Goal: Information Seeking & Learning: Learn about a topic

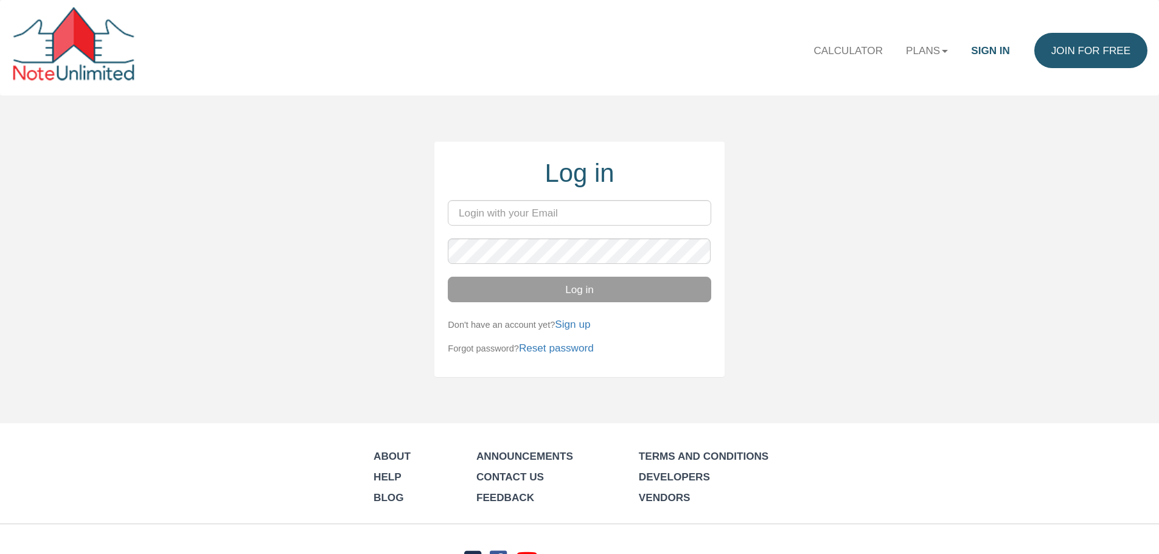
type input "[PERSON_NAME][EMAIL_ADDRESS][DOMAIN_NAME]"
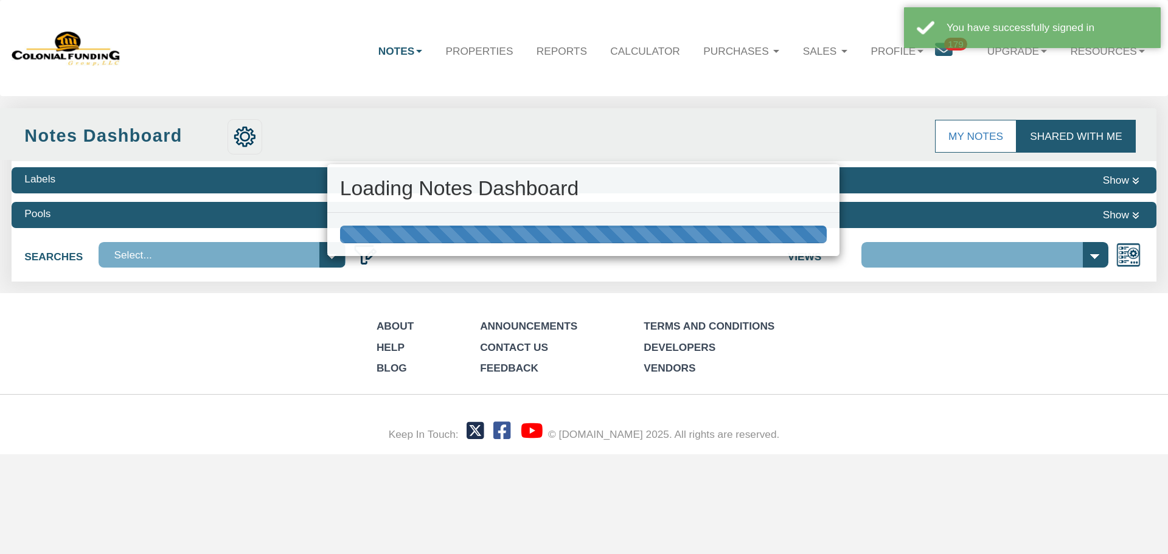
select select "316"
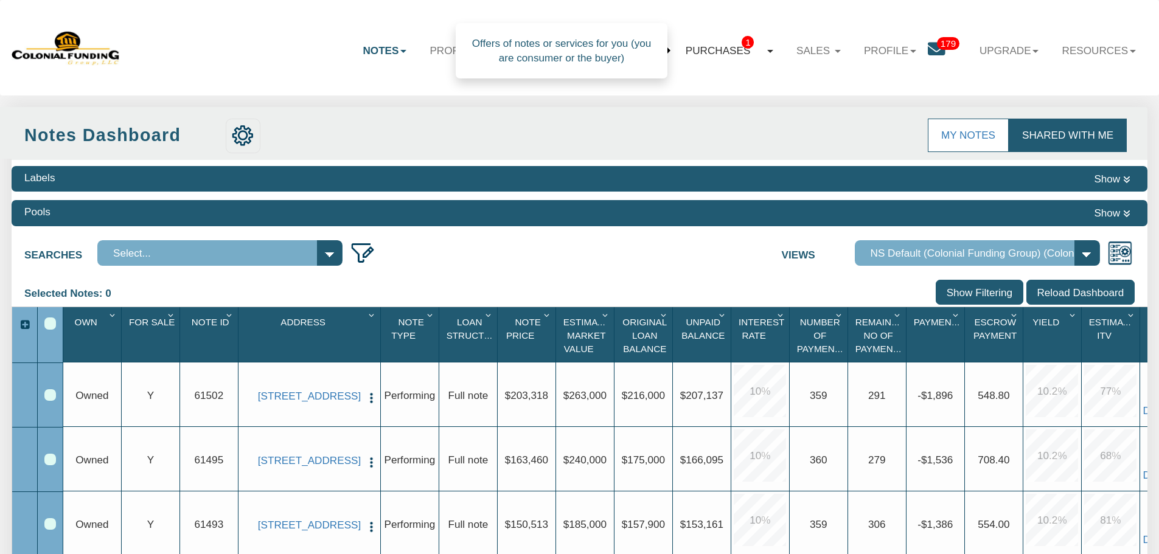
click at [721, 50] on link "Purchases 1" at bounding box center [729, 51] width 111 height 36
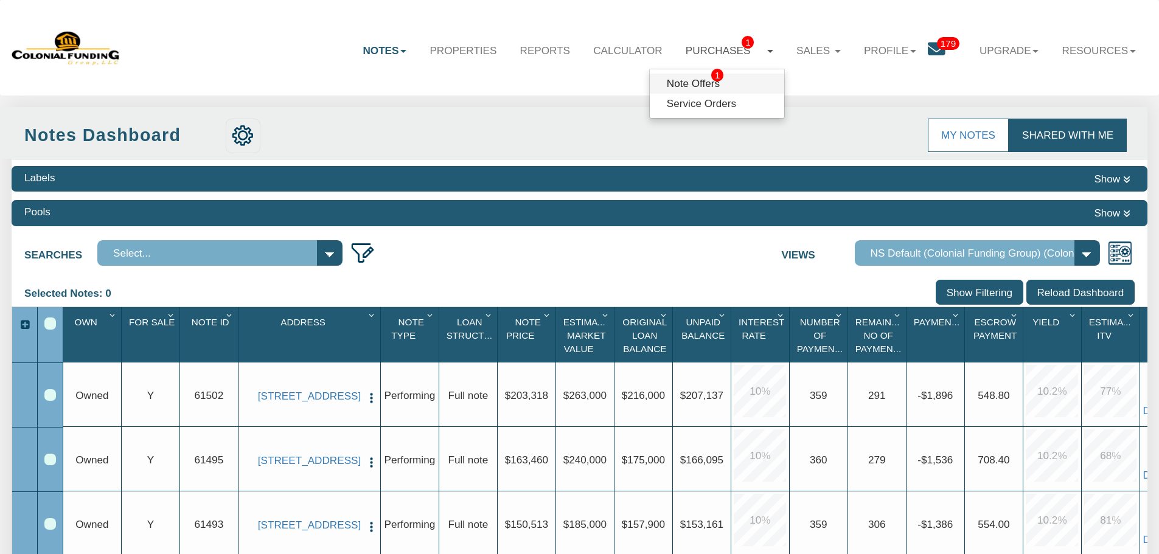
click at [685, 86] on link "Note Offers 1" at bounding box center [717, 84] width 134 height 20
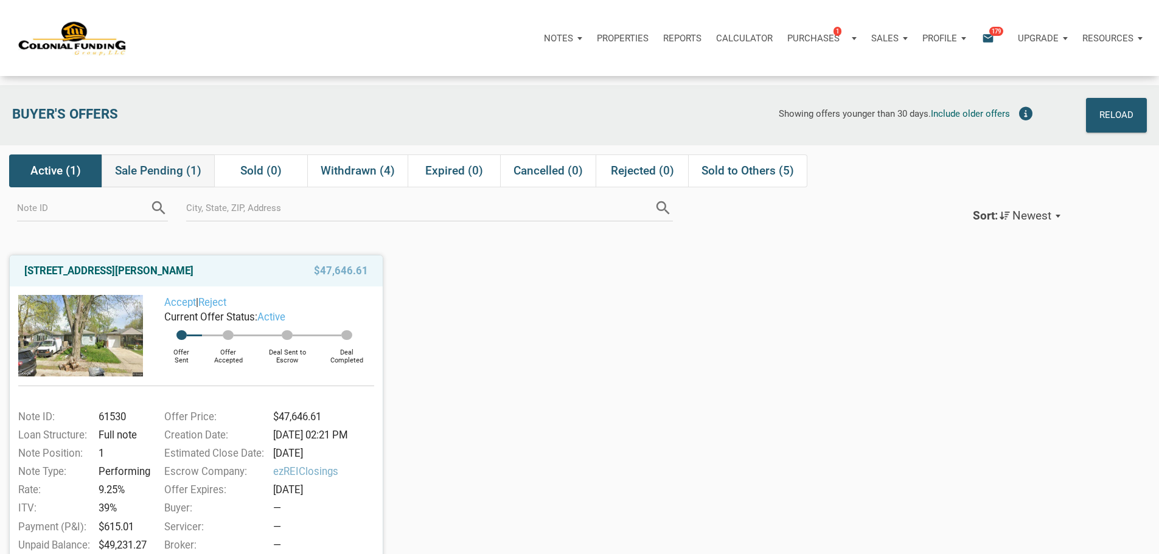
click at [159, 176] on span "Sale Pending (1)" at bounding box center [158, 171] width 86 height 15
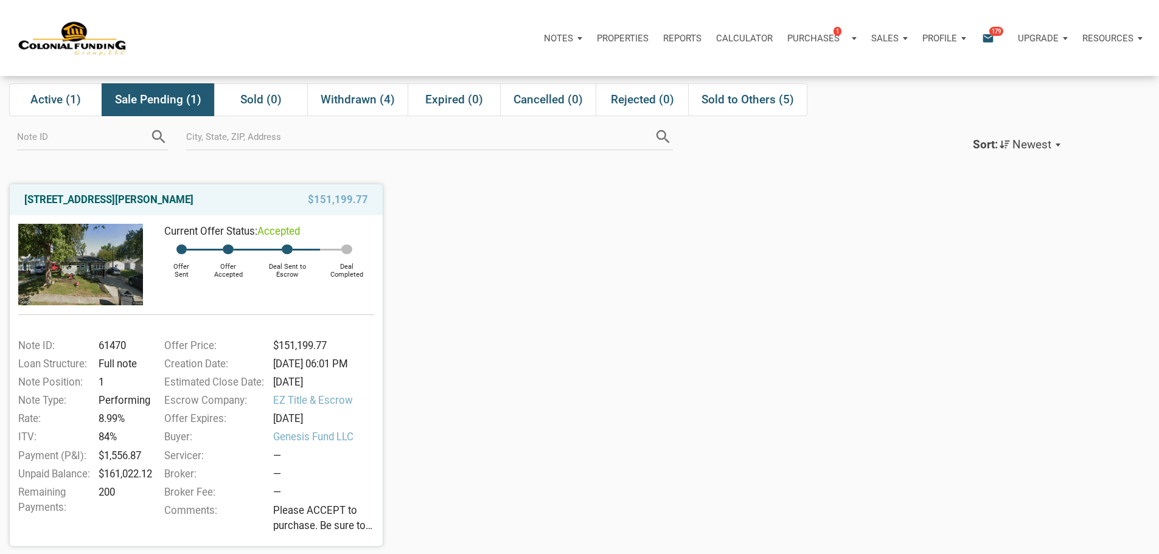
scroll to position [61, 0]
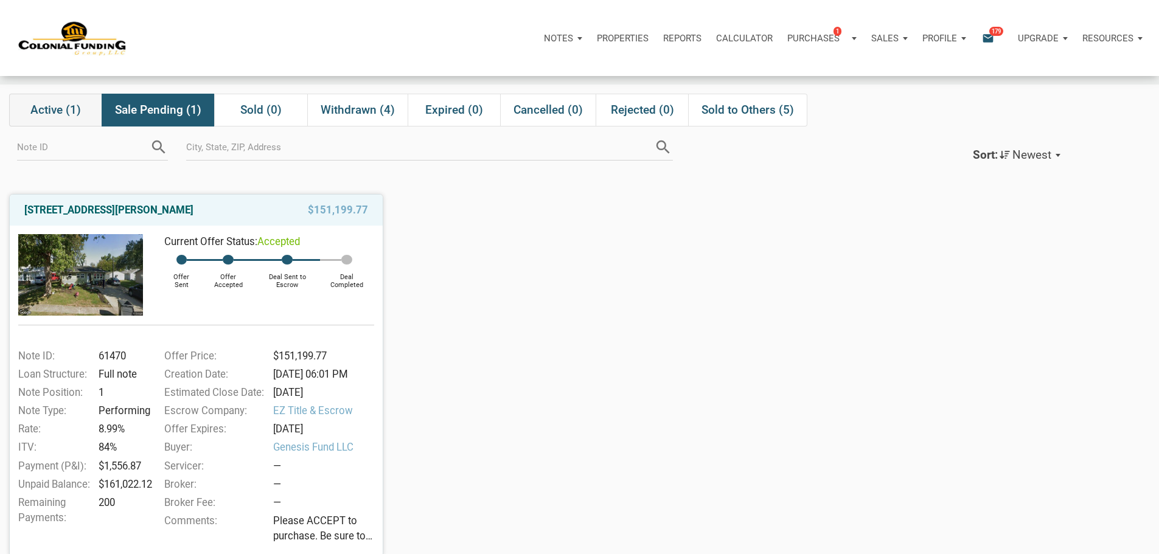
click at [55, 110] on span "Active (1)" at bounding box center [55, 110] width 50 height 15
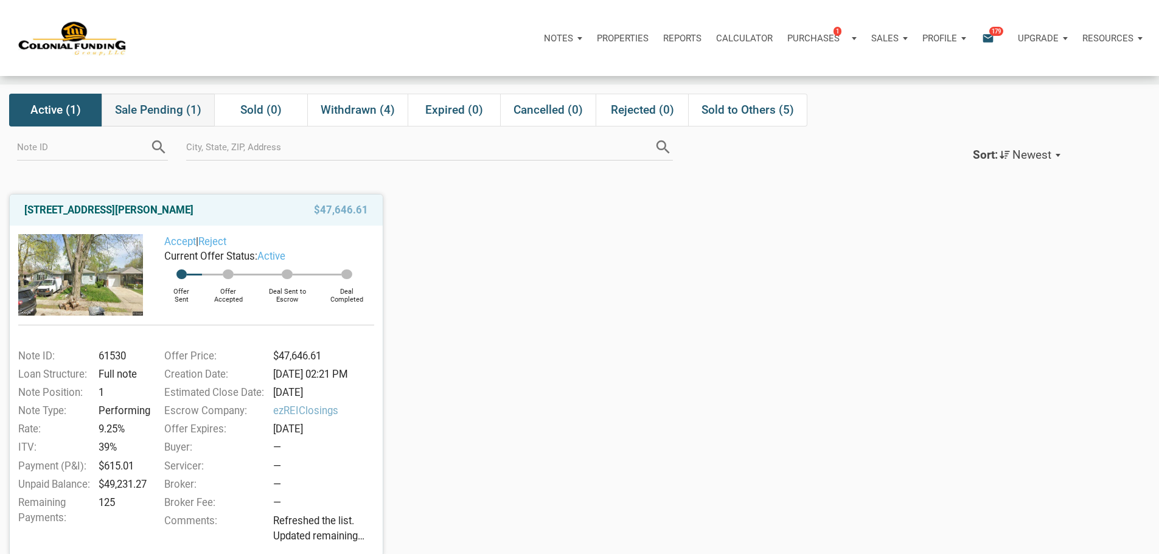
click at [164, 108] on span "Sale Pending (1)" at bounding box center [158, 110] width 86 height 15
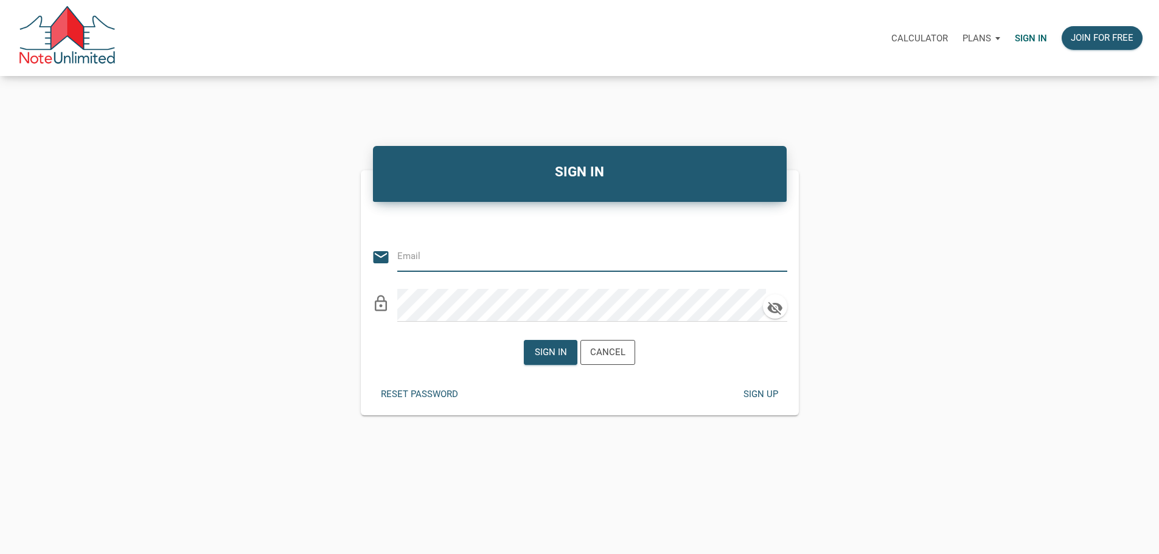
type input "[PERSON_NAME][EMAIL_ADDRESS][DOMAIN_NAME]"
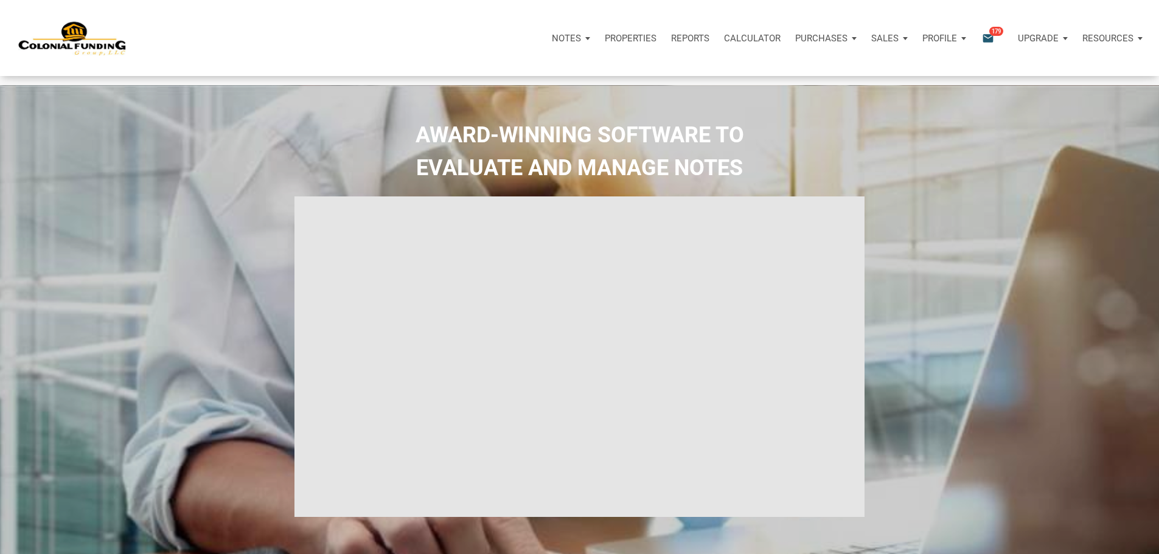
type input "Introduction to new features"
select select
click at [871, 41] on p "Sales" at bounding box center [884, 38] width 27 height 11
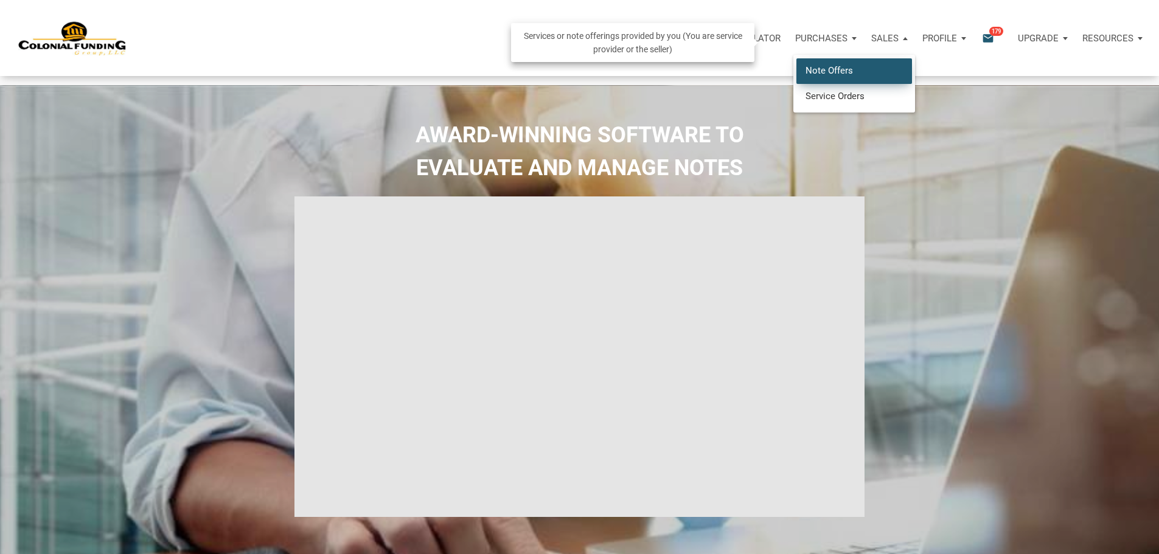
click at [796, 83] on link "Note Offers" at bounding box center [854, 70] width 116 height 25
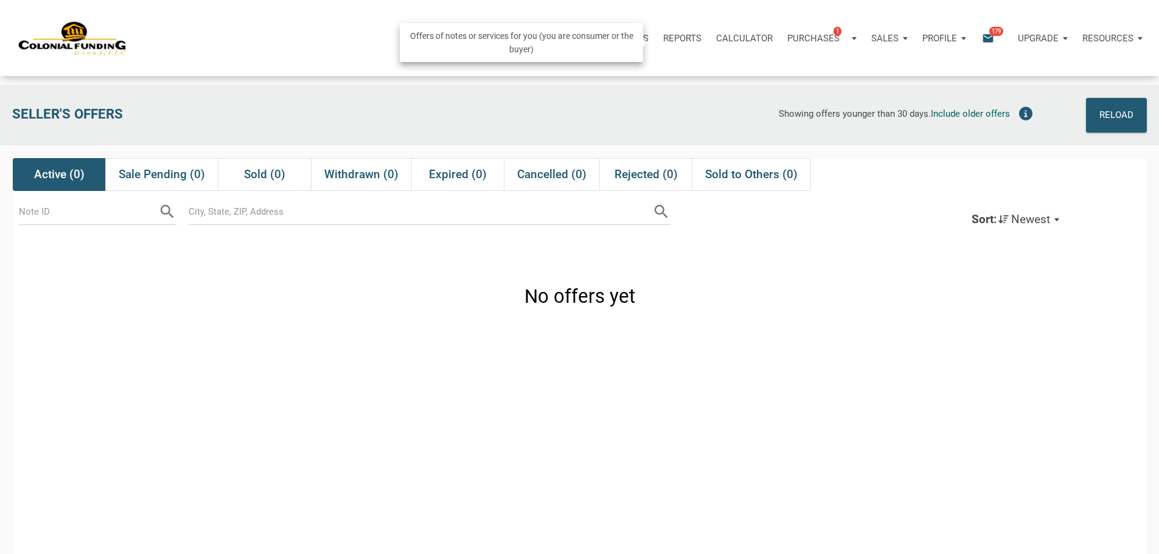
click at [787, 42] on p "Purchases" at bounding box center [813, 38] width 52 height 11
click at [745, 80] on link "Note Offers 1" at bounding box center [803, 70] width 116 height 25
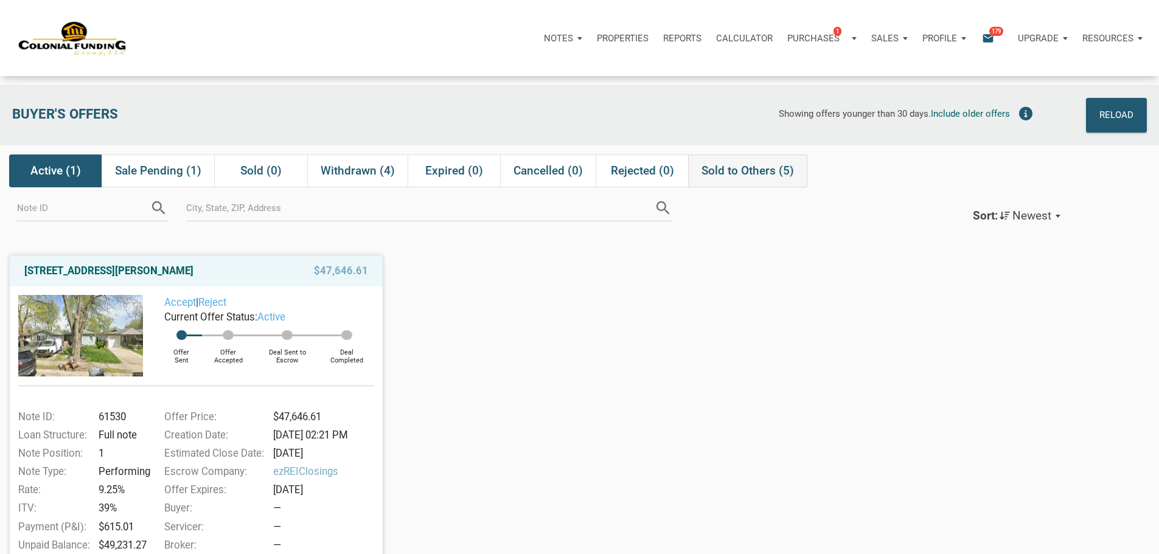
click at [748, 178] on span "Sold to Others (5)" at bounding box center [747, 171] width 92 height 15
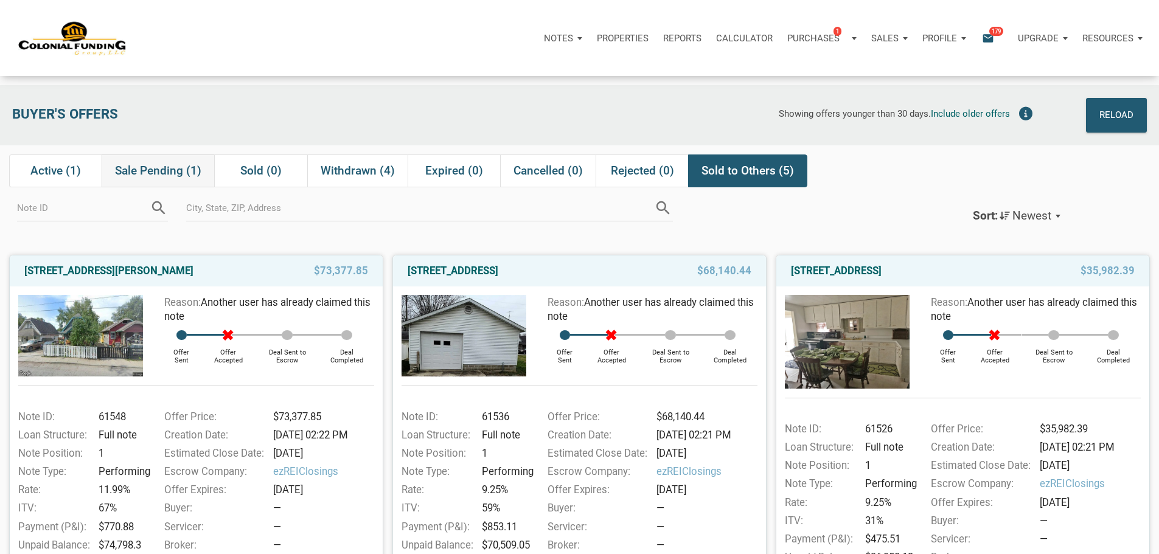
click at [148, 171] on span "Sale Pending (1)" at bounding box center [158, 171] width 86 height 15
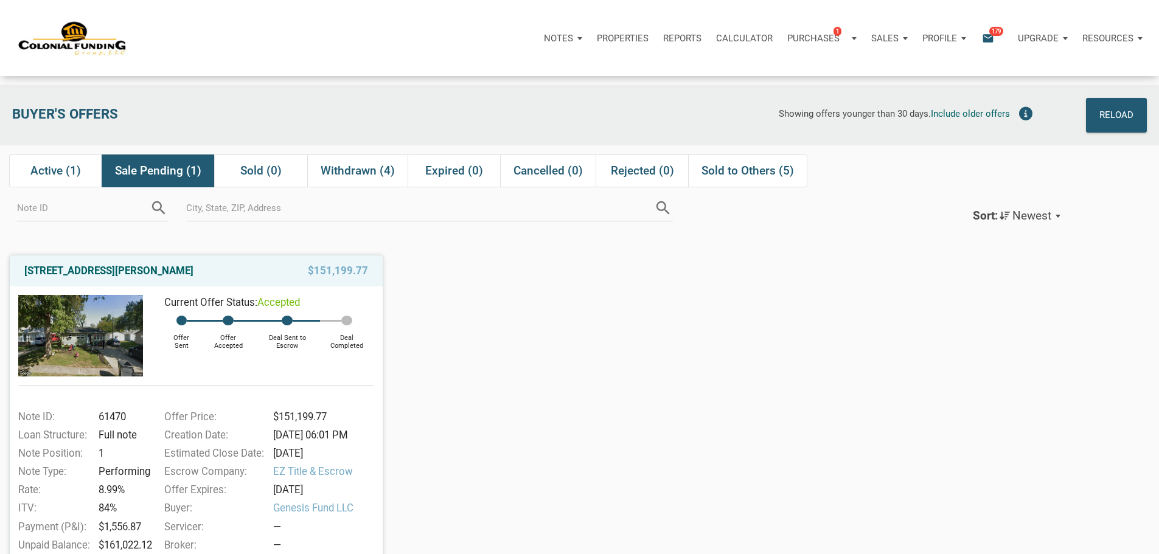
click at [544, 40] on p "Notes" at bounding box center [558, 38] width 29 height 11
click at [471, 80] on link "Dashboard" at bounding box center [529, 70] width 116 height 25
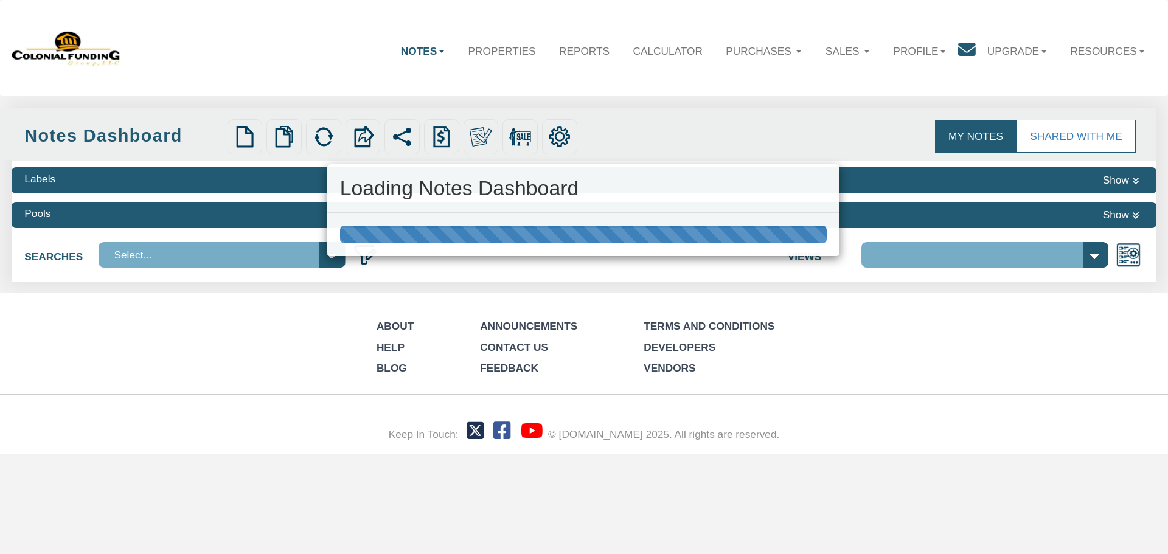
select select "316"
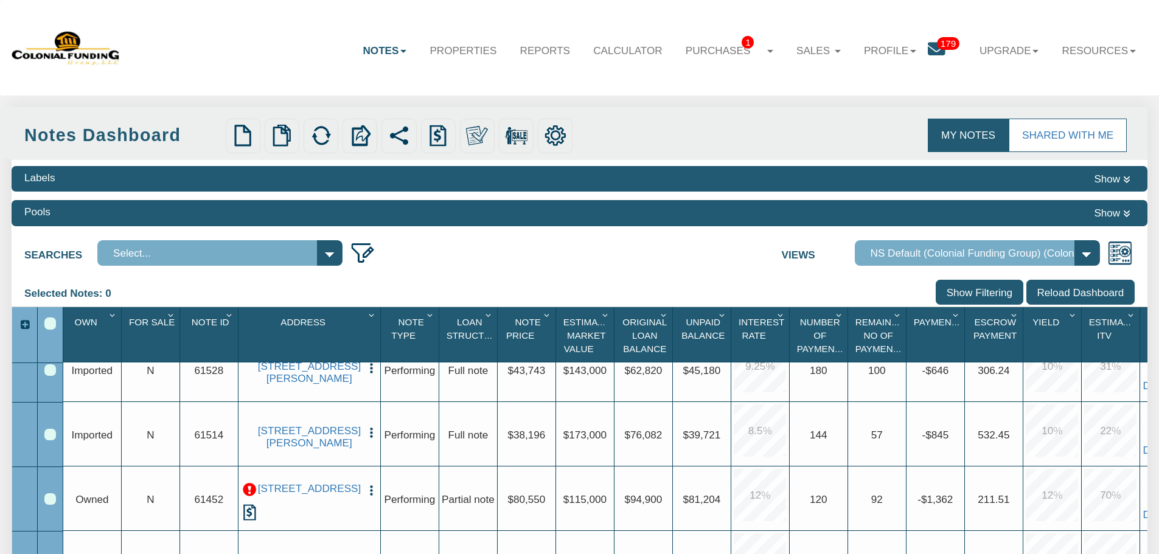
click at [383, 47] on link "Notes" at bounding box center [384, 50] width 67 height 35
click at [335, 100] on link "Transactions" at bounding box center [350, 103] width 134 height 20
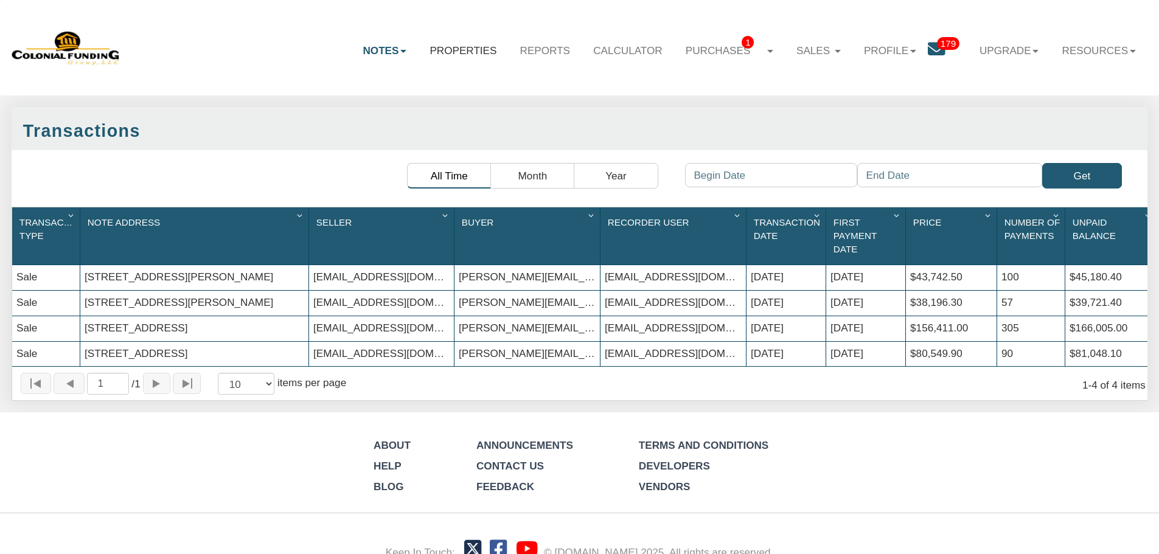
click at [470, 50] on link "Properties" at bounding box center [463, 50] width 90 height 35
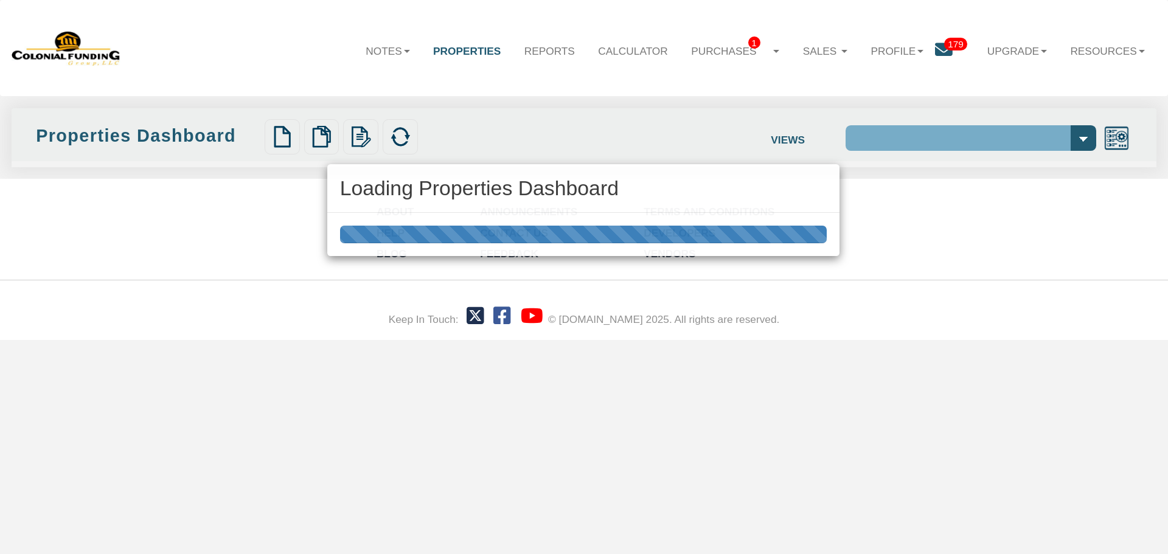
select select "138"
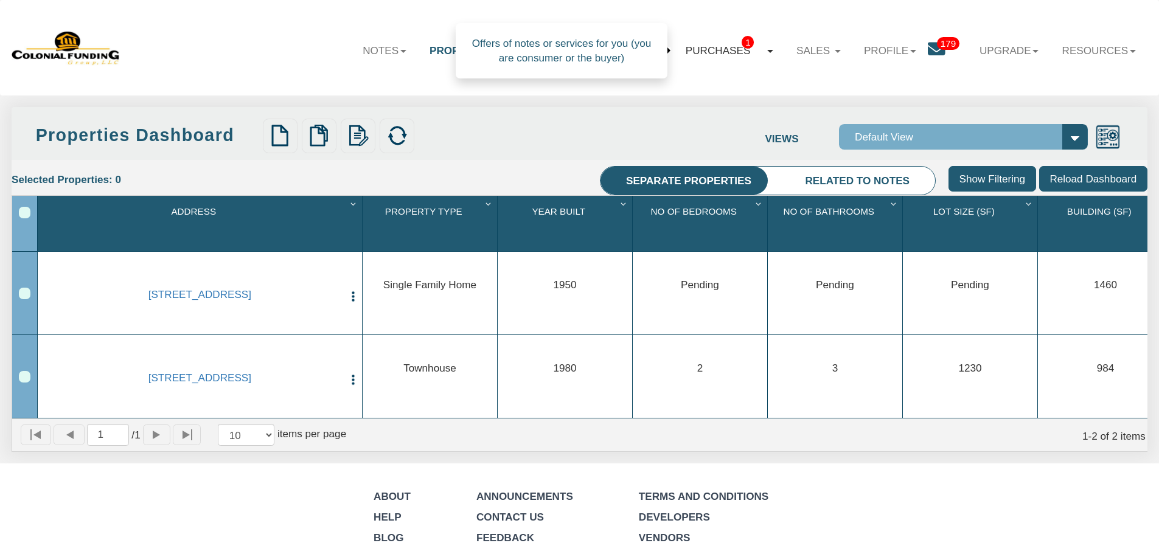
click at [699, 54] on link "Purchases 1" at bounding box center [729, 51] width 111 height 36
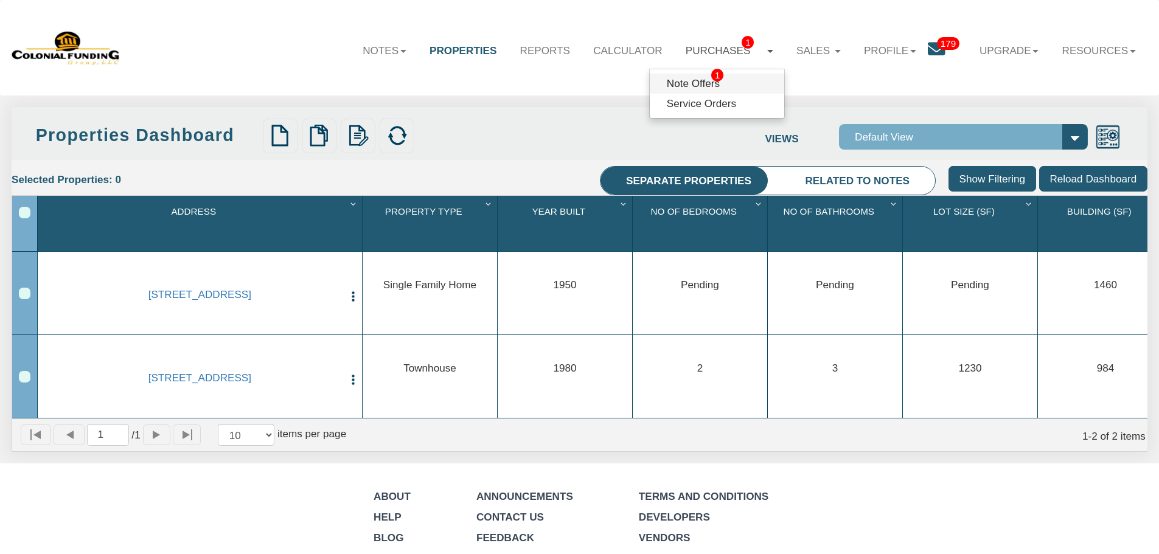
click at [691, 81] on link "Note Offers 1" at bounding box center [717, 84] width 134 height 20
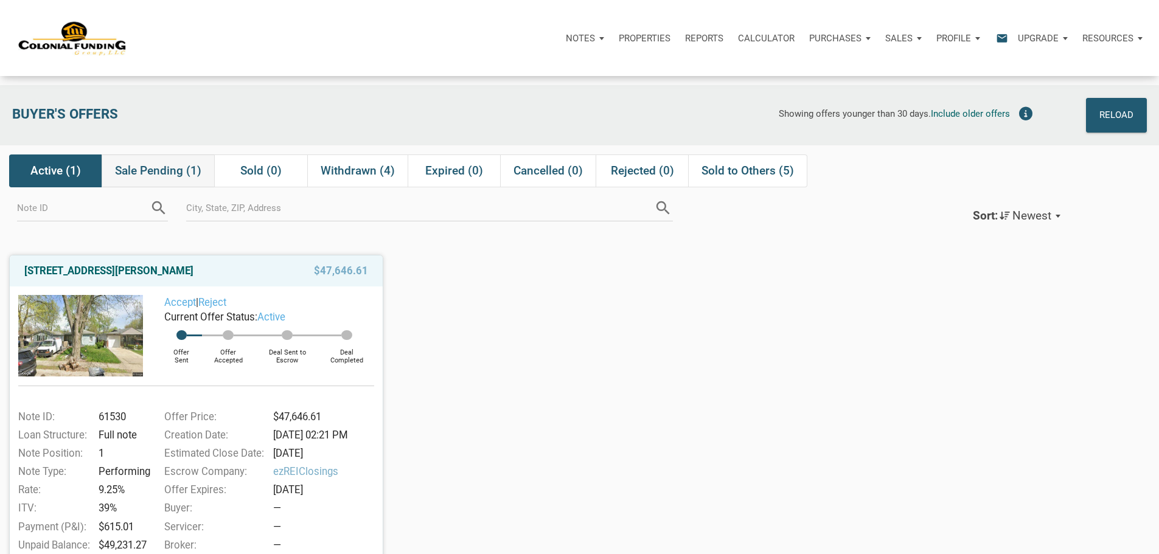
click at [174, 178] on span "Sale Pending (1)" at bounding box center [158, 171] width 86 height 15
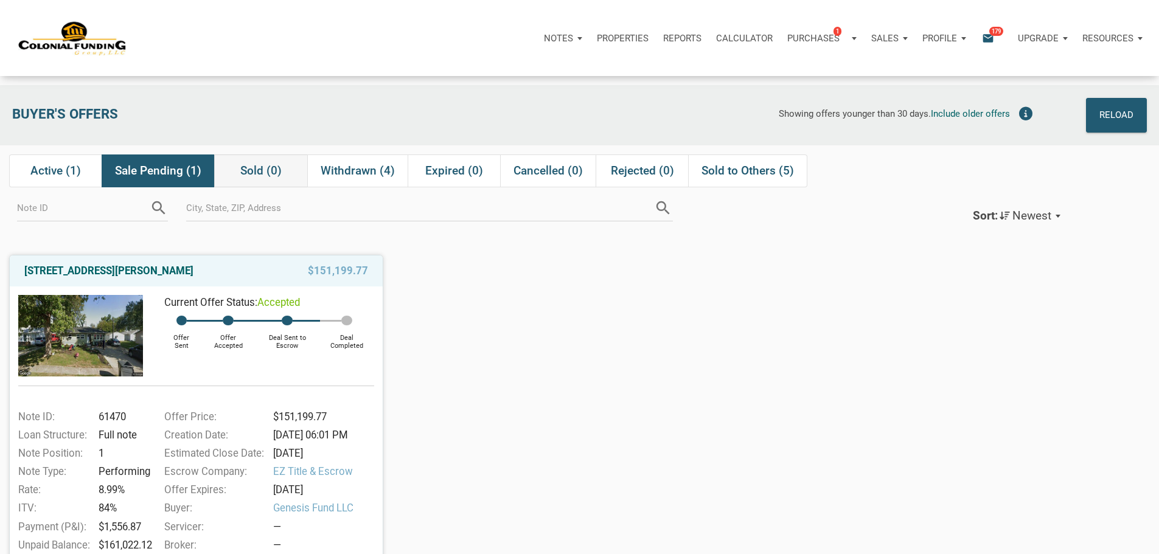
click at [261, 174] on span "Sold (0)" at bounding box center [260, 171] width 41 height 15
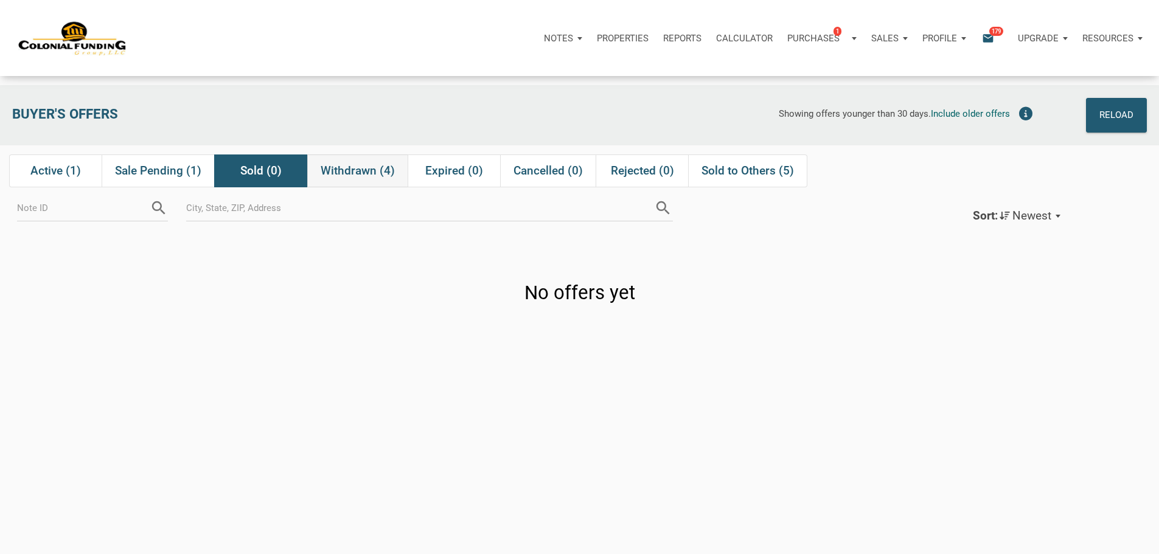
click at [354, 174] on span "Withdrawn (4)" at bounding box center [358, 171] width 74 height 15
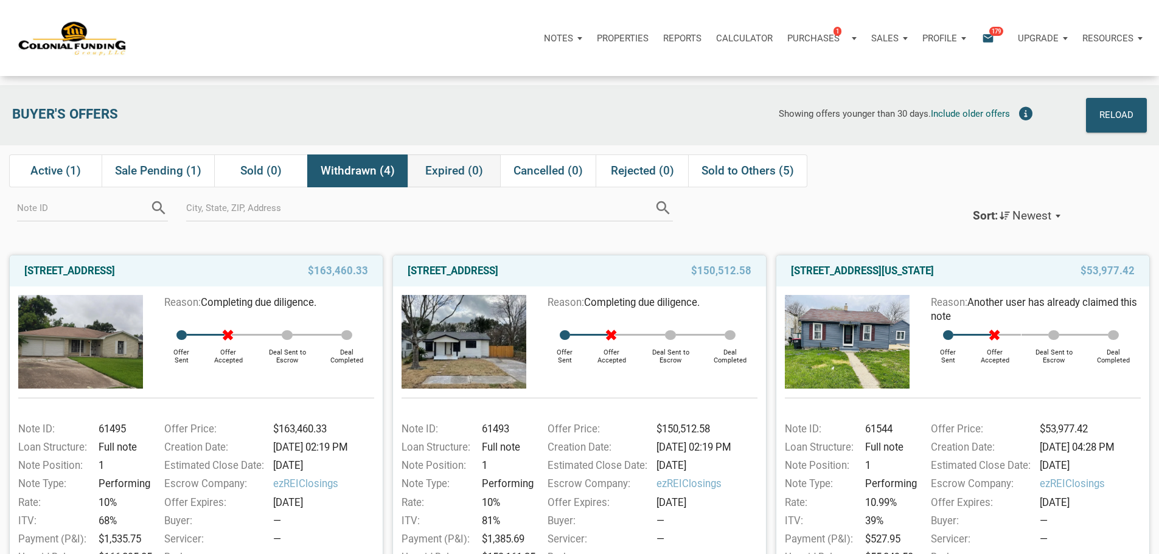
click at [452, 170] on span "Expired (0)" at bounding box center [454, 171] width 58 height 15
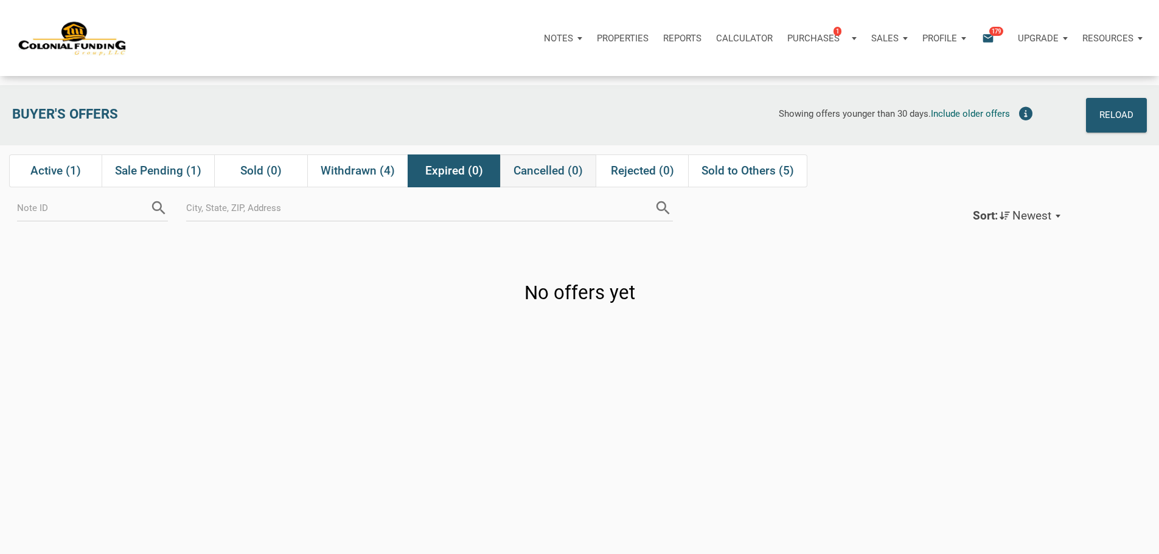
click at [541, 176] on span "Cancelled (0)" at bounding box center [547, 171] width 69 height 15
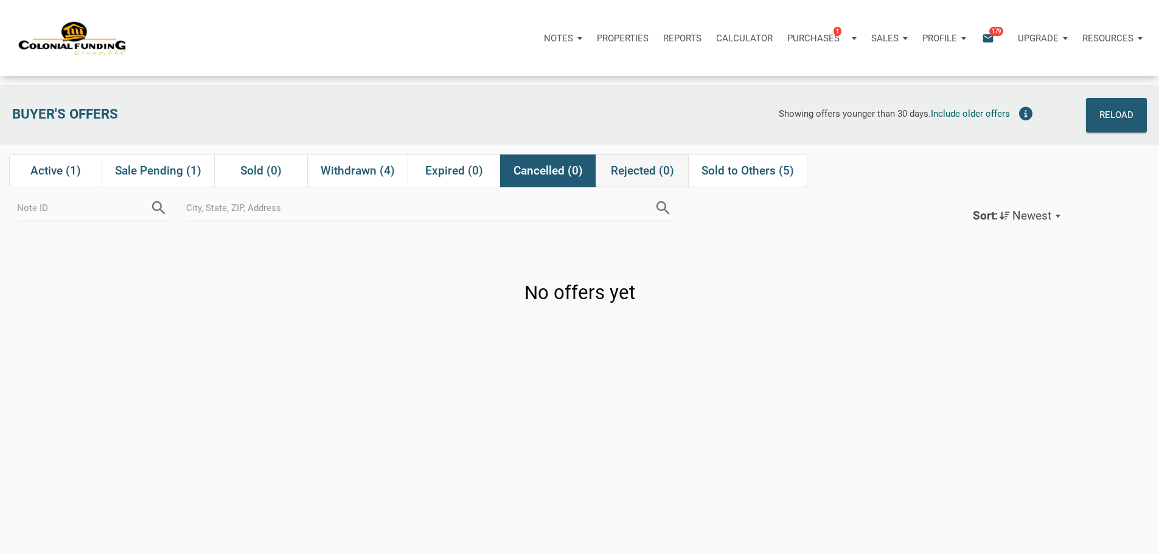
click at [646, 172] on span "Rejected (0)" at bounding box center [642, 171] width 63 height 15
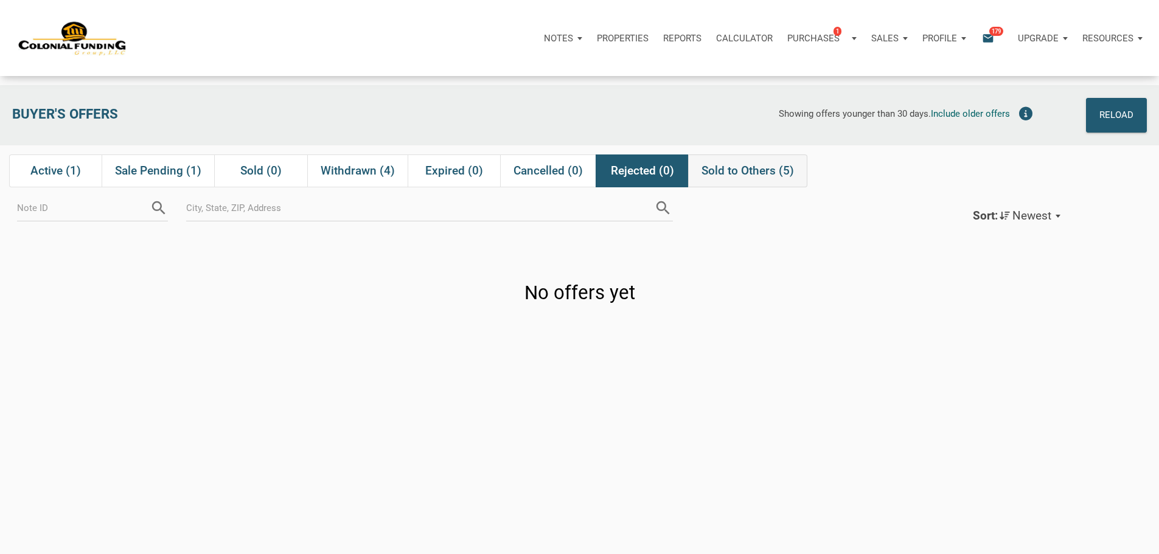
click at [732, 174] on span "Sold to Others (5)" at bounding box center [747, 171] width 92 height 15
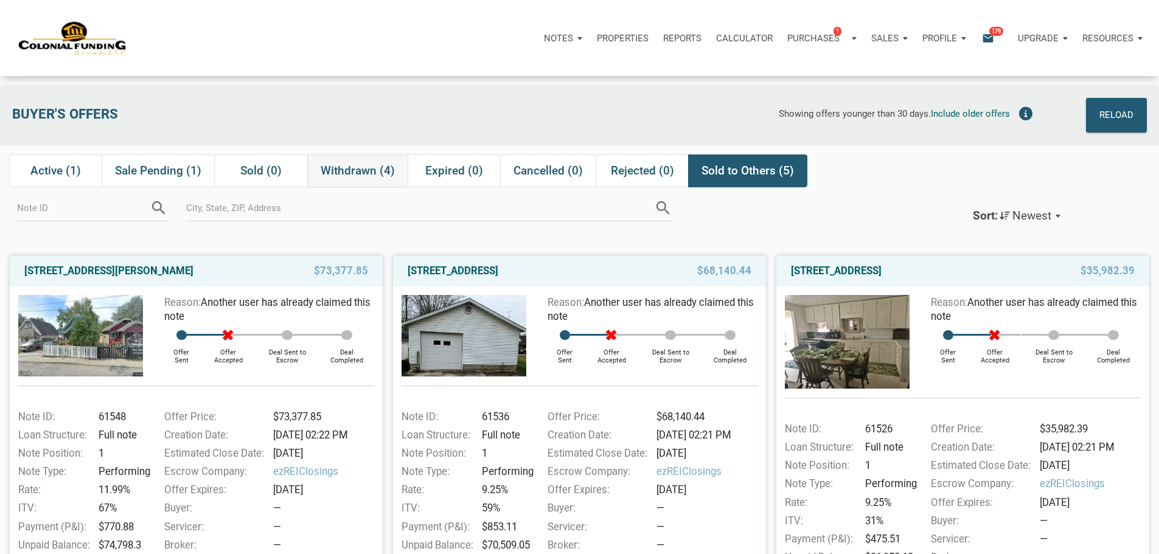
click at [362, 178] on span "Withdrawn (4)" at bounding box center [358, 171] width 74 height 15
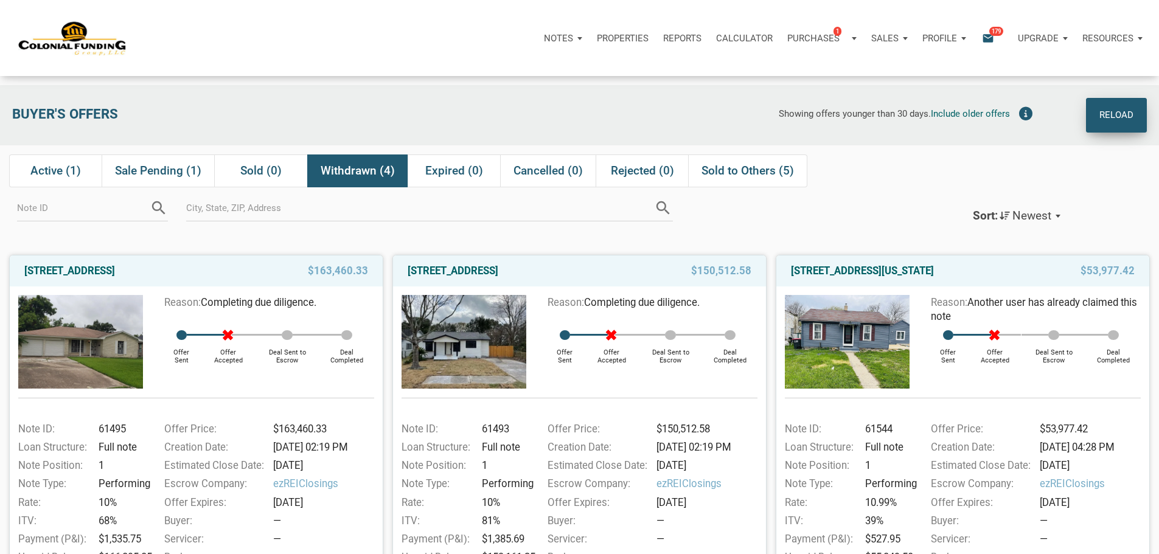
click at [1114, 106] on div "Reload" at bounding box center [1116, 115] width 34 height 20
click at [871, 43] on p "Sales" at bounding box center [884, 38] width 27 height 11
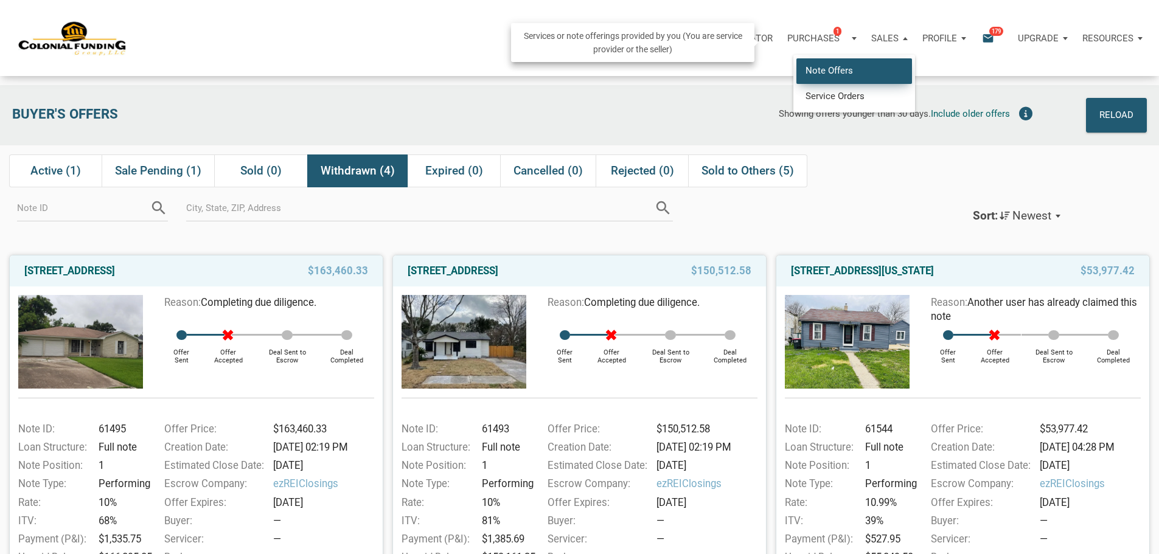
click at [796, 79] on link "Note Offers" at bounding box center [854, 70] width 116 height 25
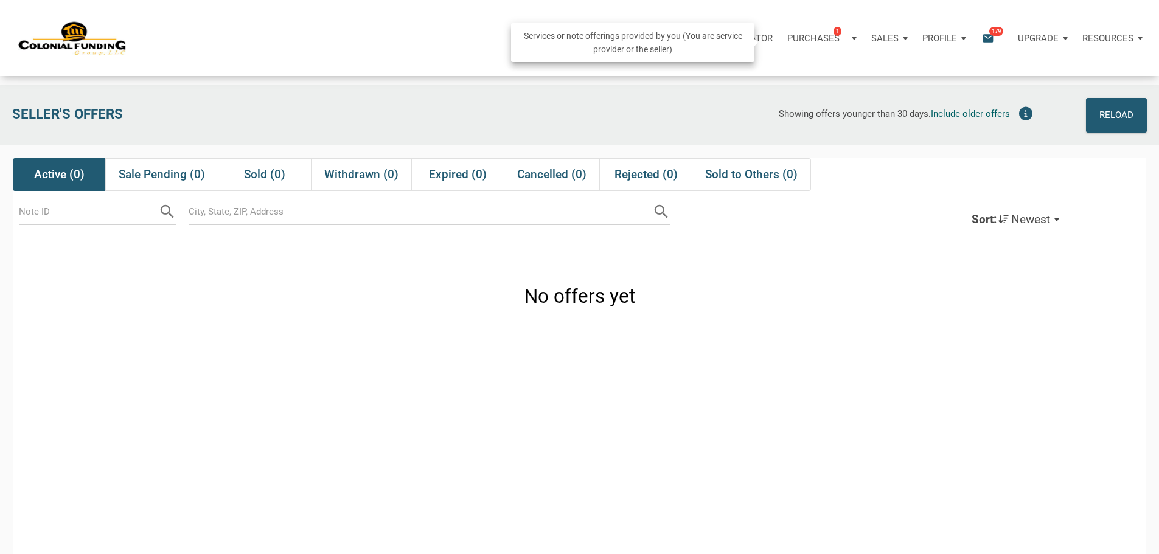
click at [864, 46] on div "Sales" at bounding box center [889, 38] width 51 height 36
click at [796, 104] on link "Service Orders" at bounding box center [854, 95] width 116 height 25
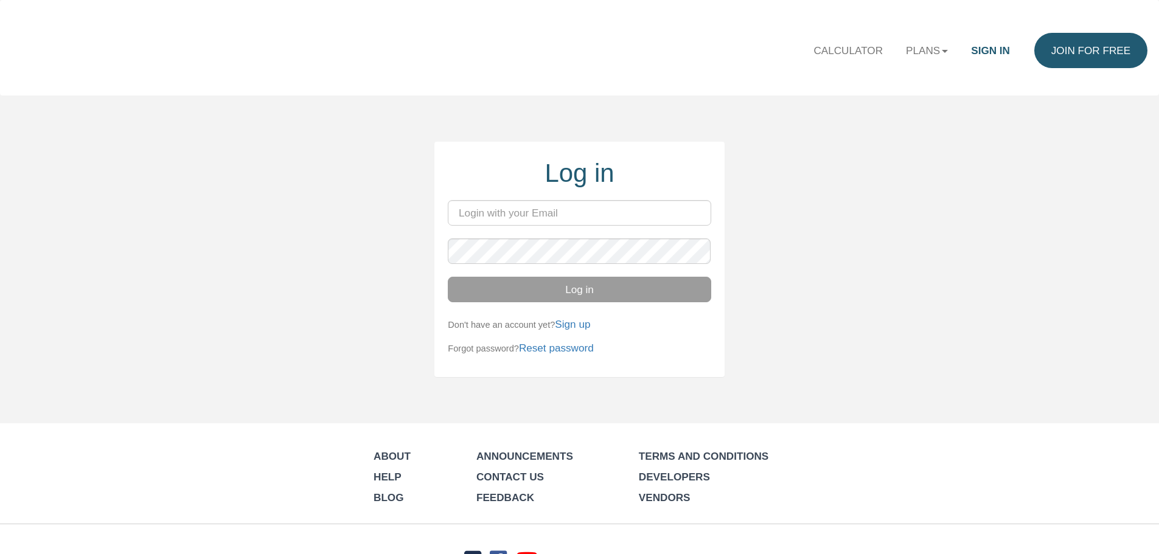
type input "[PERSON_NAME][EMAIL_ADDRESS][DOMAIN_NAME]"
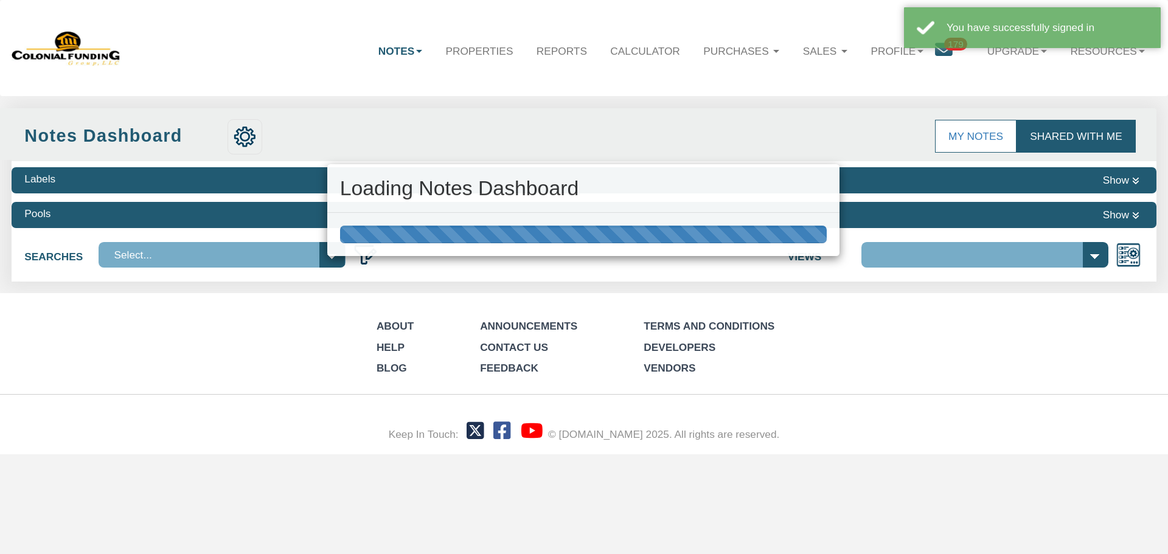
select select "316"
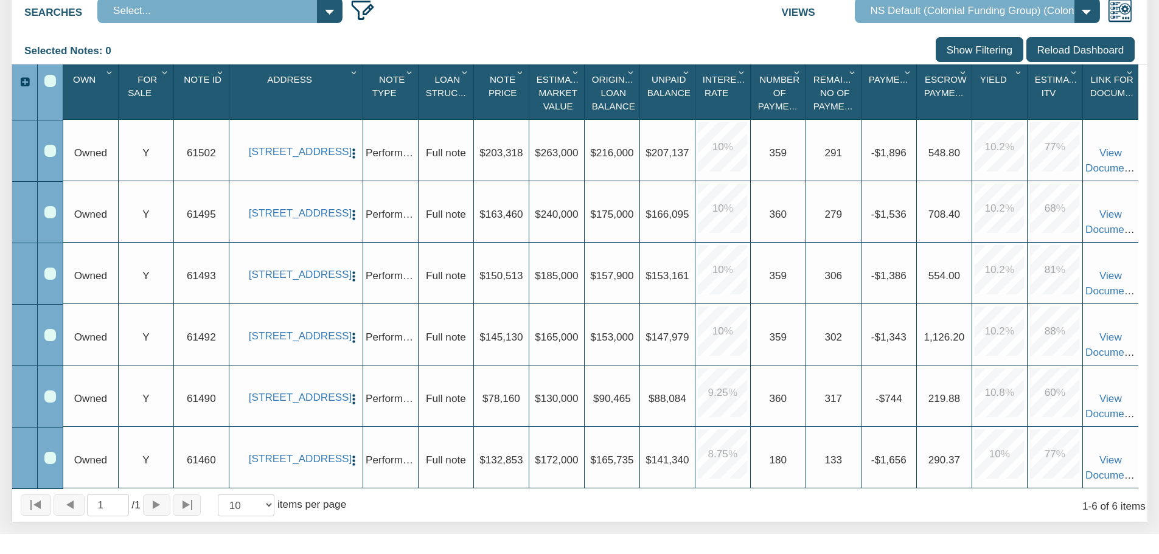
scroll to position [243, 0]
click at [294, 395] on link "[STREET_ADDRESS]" at bounding box center [296, 396] width 94 height 13
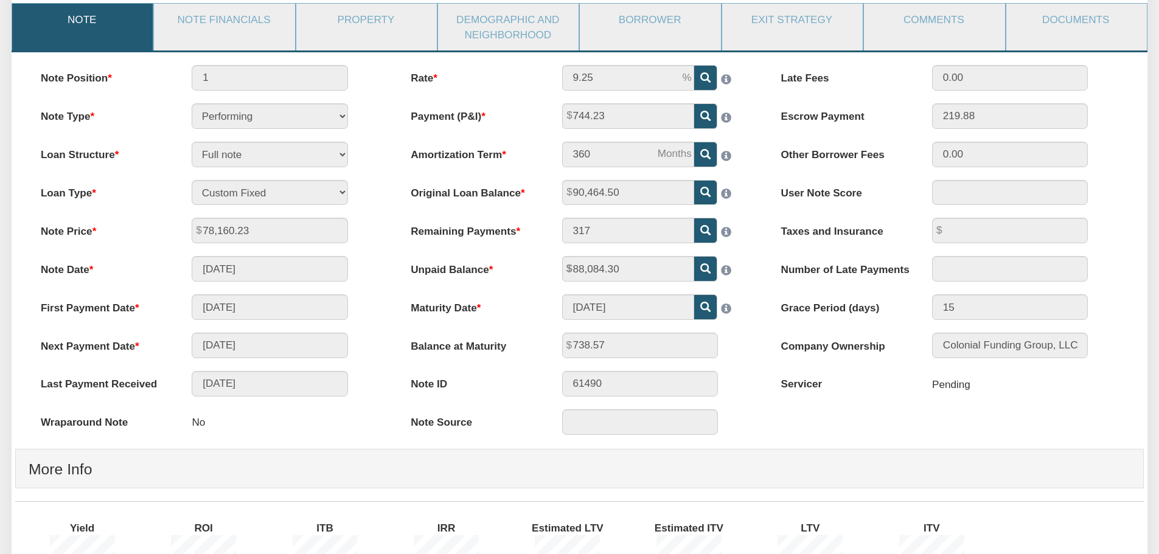
scroll to position [61, 0]
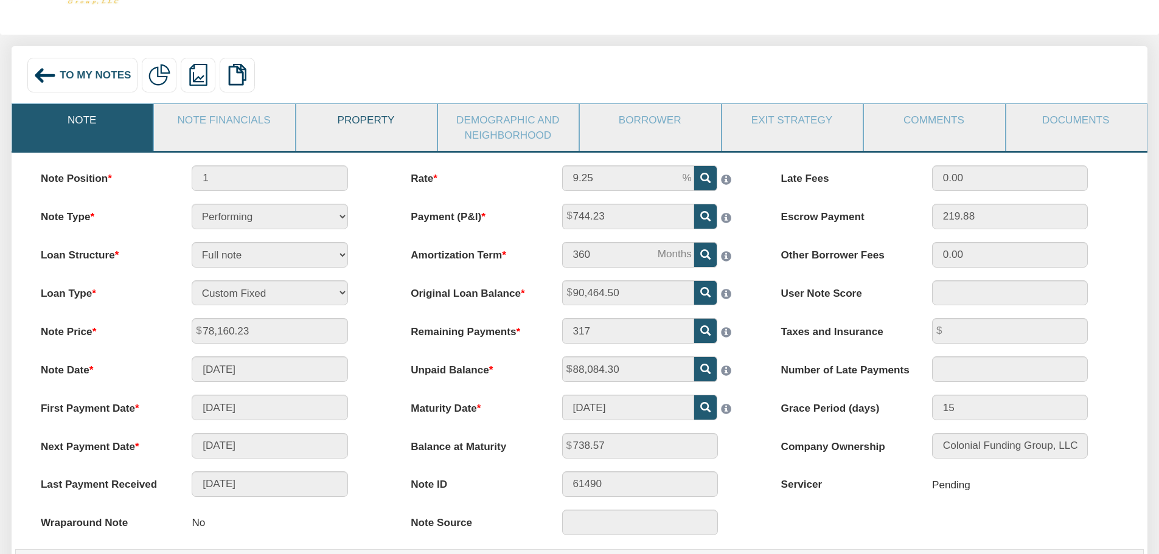
click at [364, 119] on link "Property" at bounding box center [365, 120] width 139 height 32
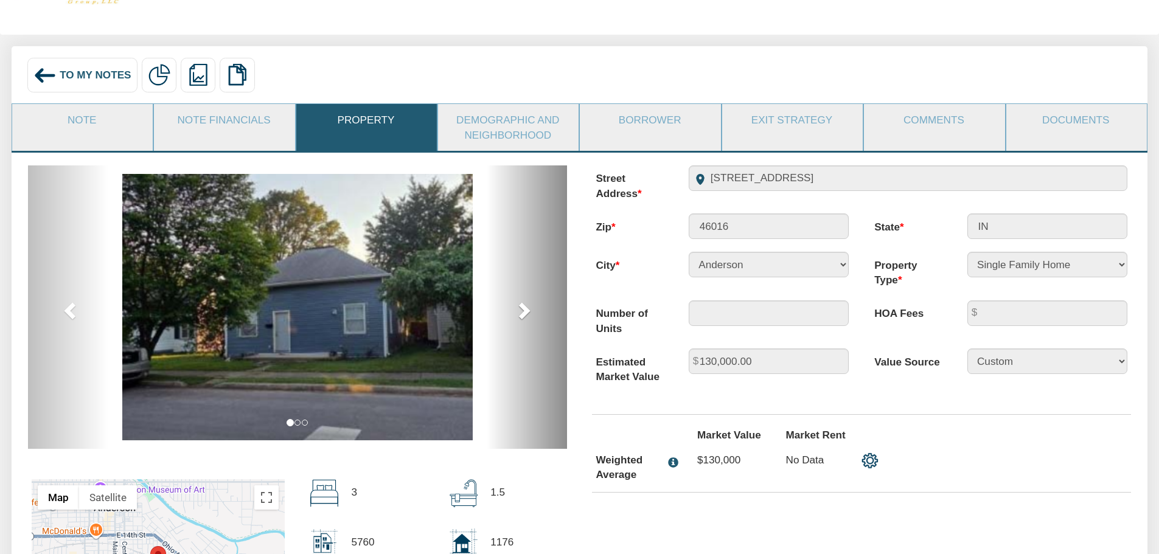
click at [528, 315] on span at bounding box center [523, 310] width 18 height 18
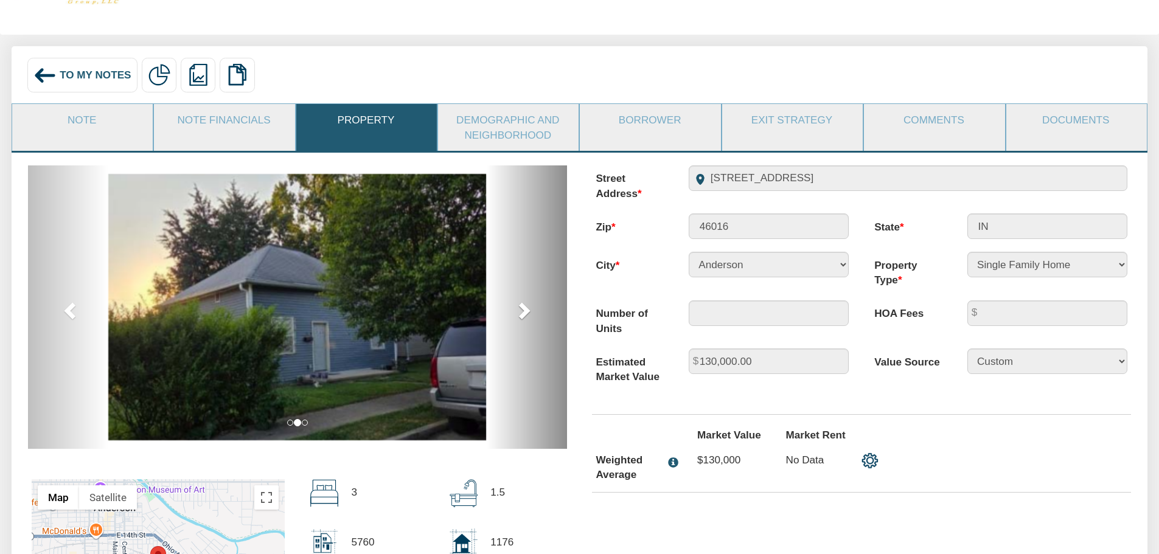
click at [528, 315] on span at bounding box center [523, 310] width 18 height 18
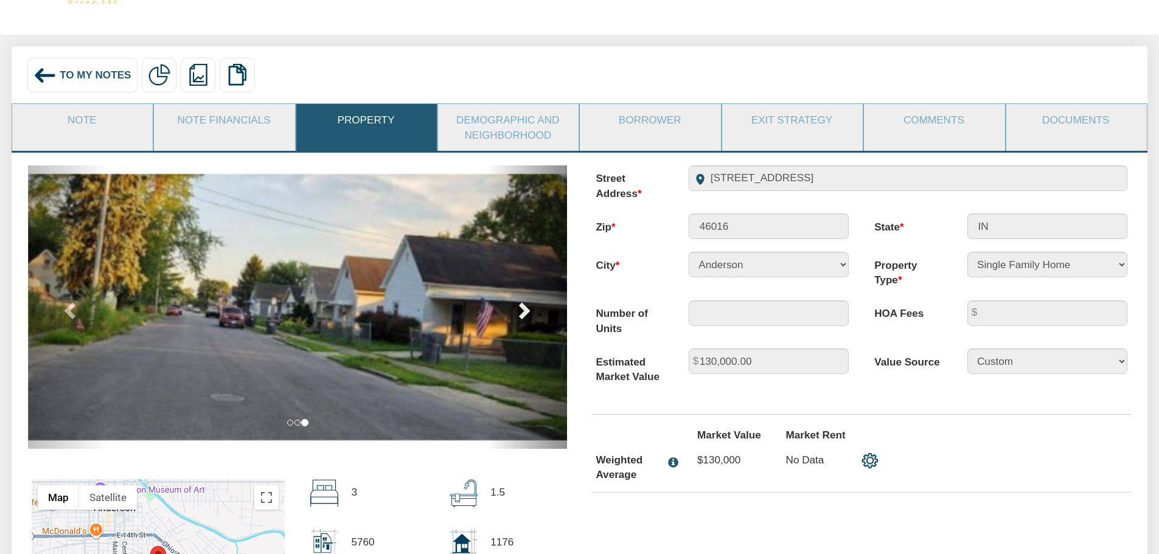
click at [528, 315] on span at bounding box center [523, 310] width 18 height 18
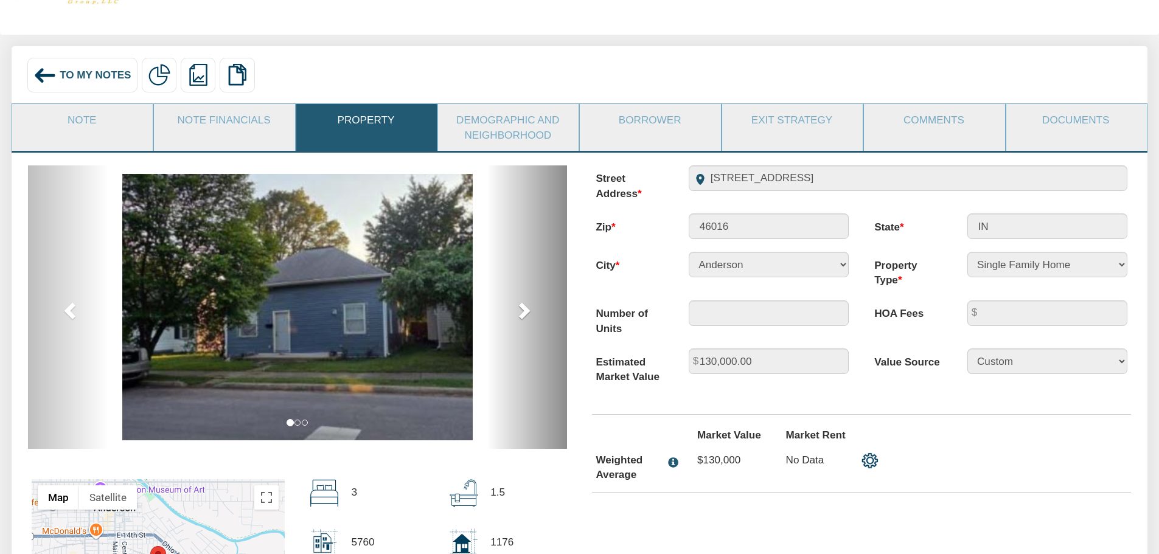
click at [528, 315] on span at bounding box center [523, 310] width 18 height 18
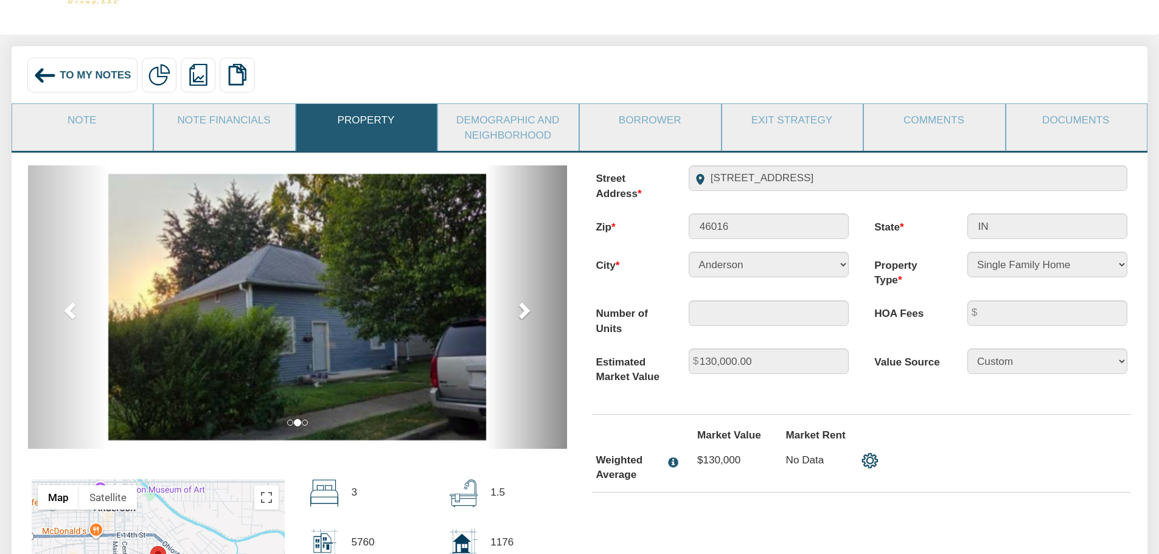
click at [528, 315] on span at bounding box center [523, 310] width 18 height 18
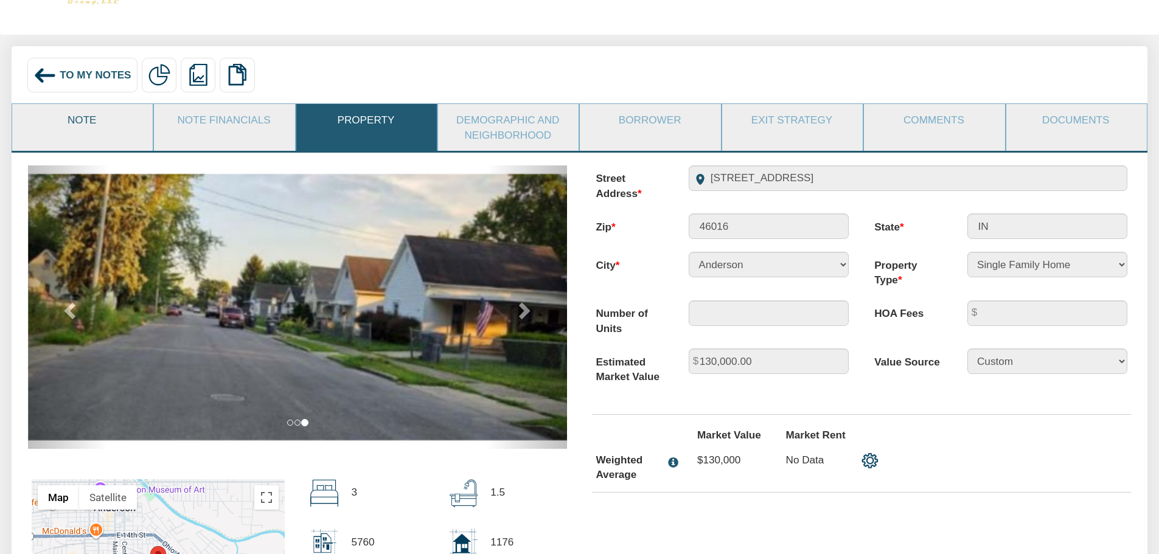
click at [88, 122] on link "Note" at bounding box center [81, 120] width 139 height 32
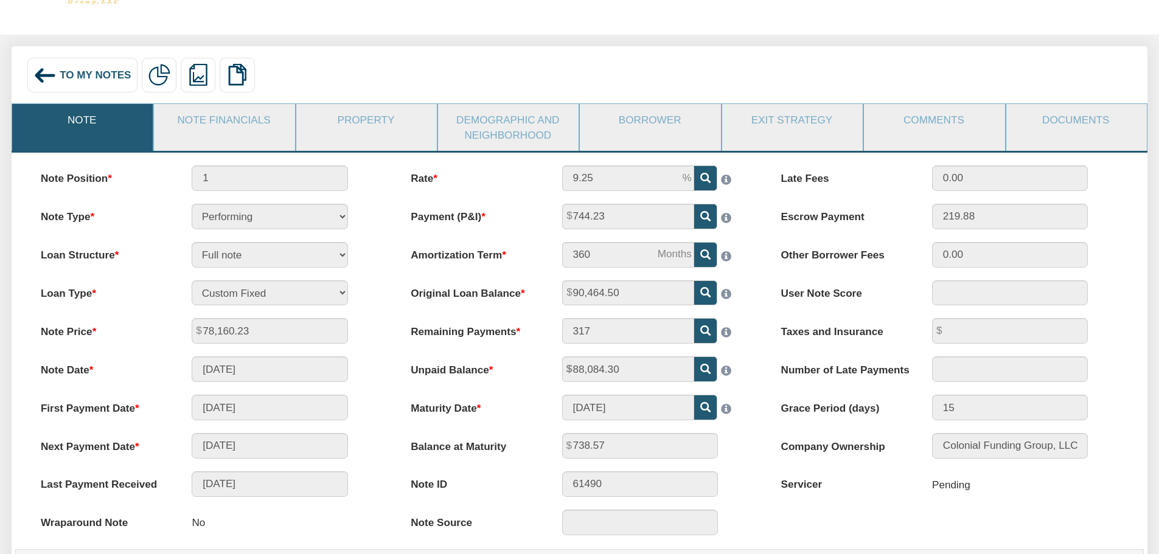
click at [68, 77] on span "To My Notes" at bounding box center [95, 75] width 71 height 12
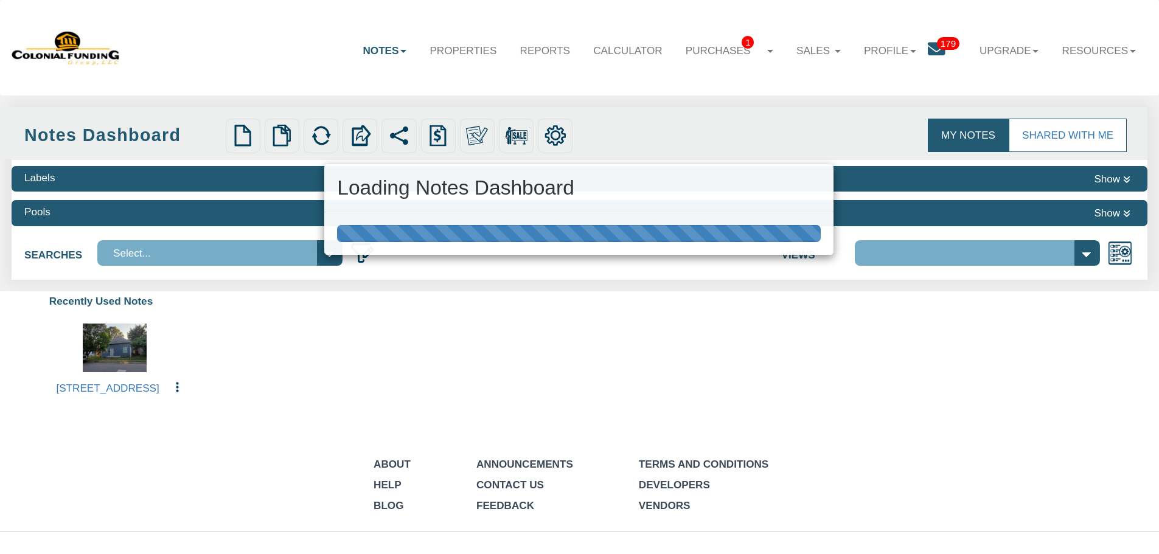
select select "316"
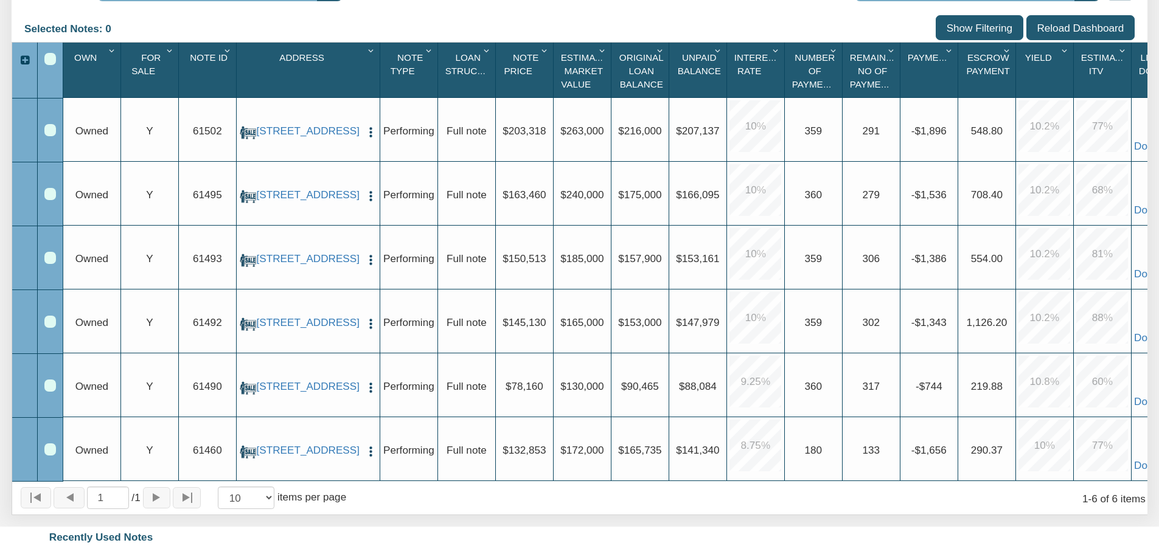
scroll to position [243, 0]
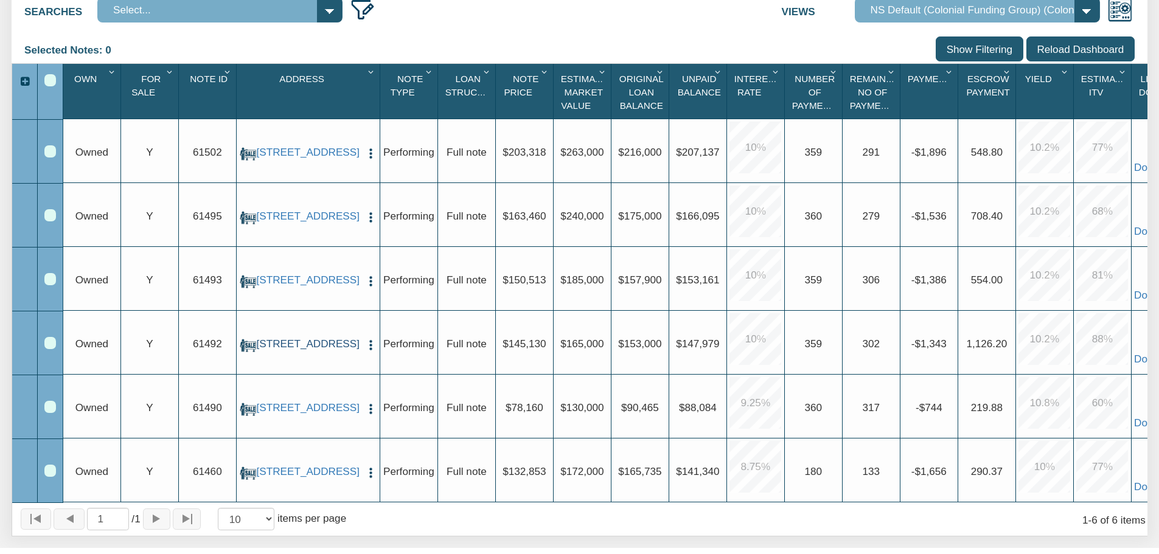
click at [302, 350] on link "2409 Morningside, Pasadena, TX, 77506" at bounding box center [308, 344] width 104 height 13
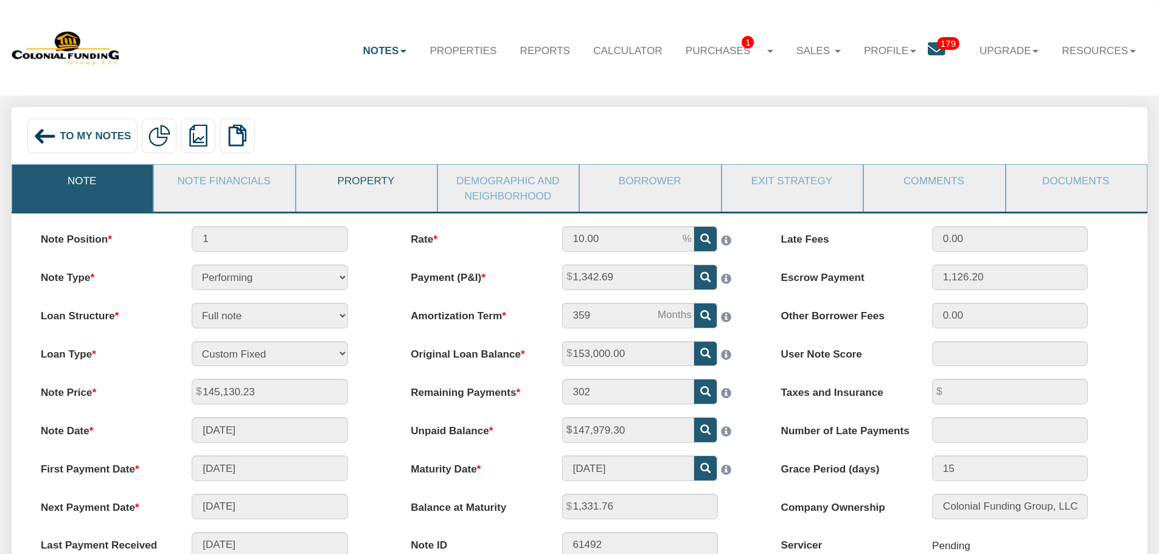
click at [346, 185] on link "Property" at bounding box center [365, 181] width 139 height 32
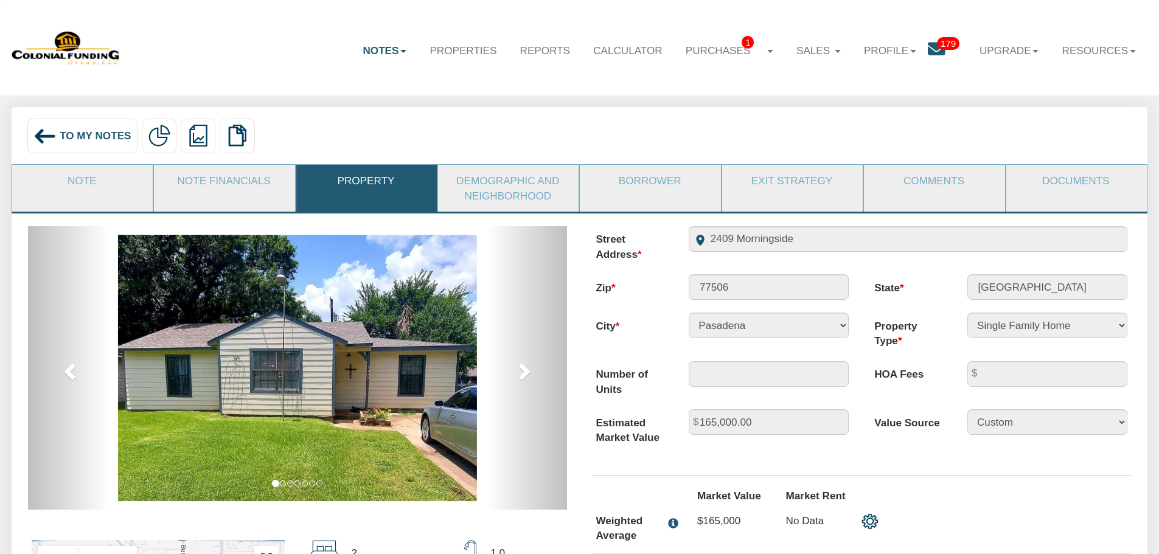
click at [44, 137] on img at bounding box center [44, 136] width 23 height 23
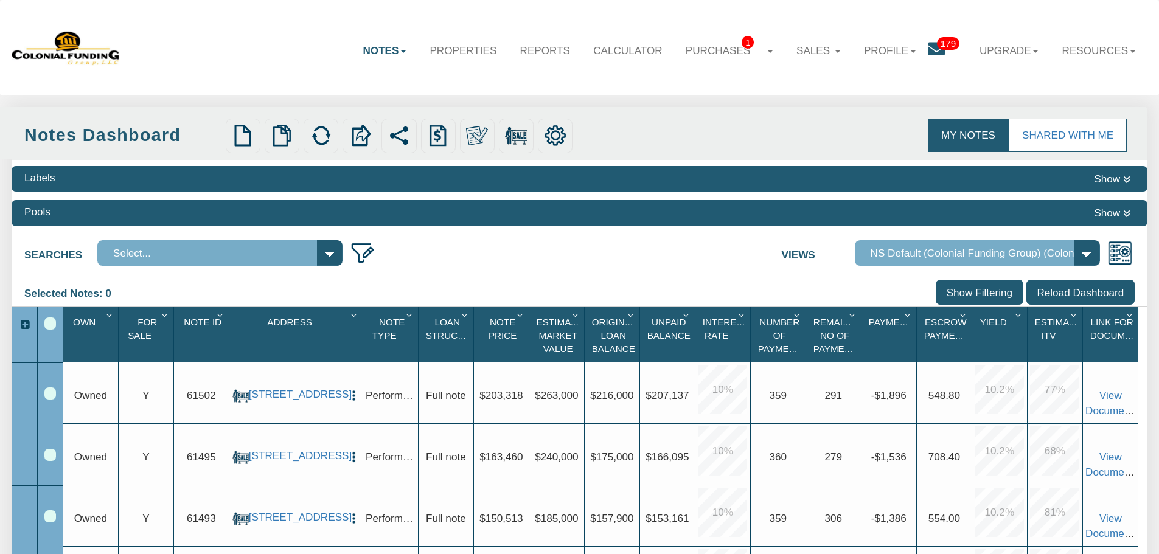
scroll to position [61, 0]
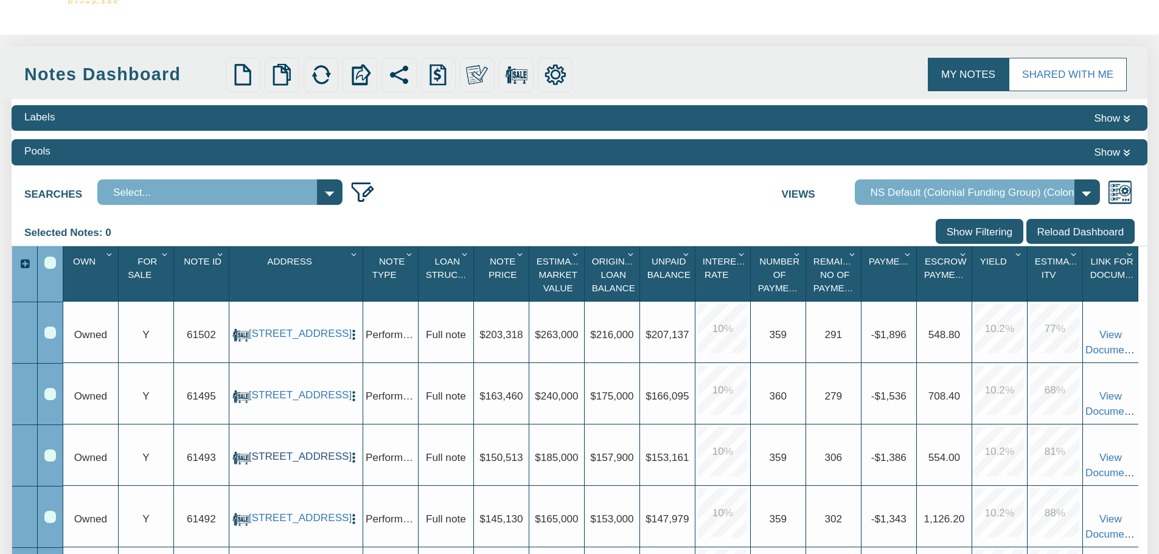
click at [283, 463] on link "712 Ave M, S. Houston, TX, 77587" at bounding box center [296, 456] width 94 height 13
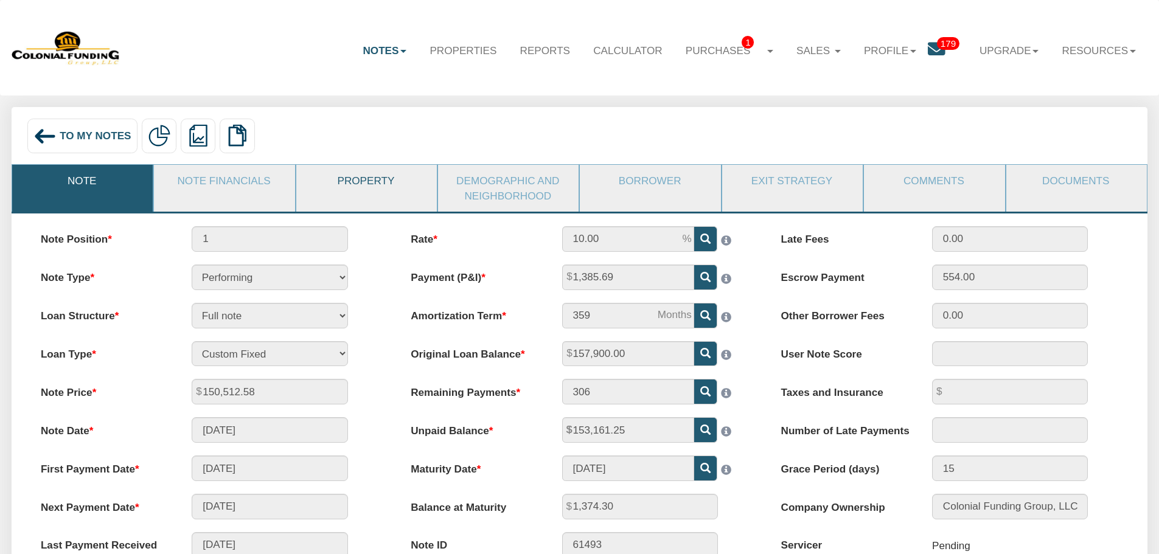
click at [348, 184] on link "Property" at bounding box center [365, 181] width 139 height 32
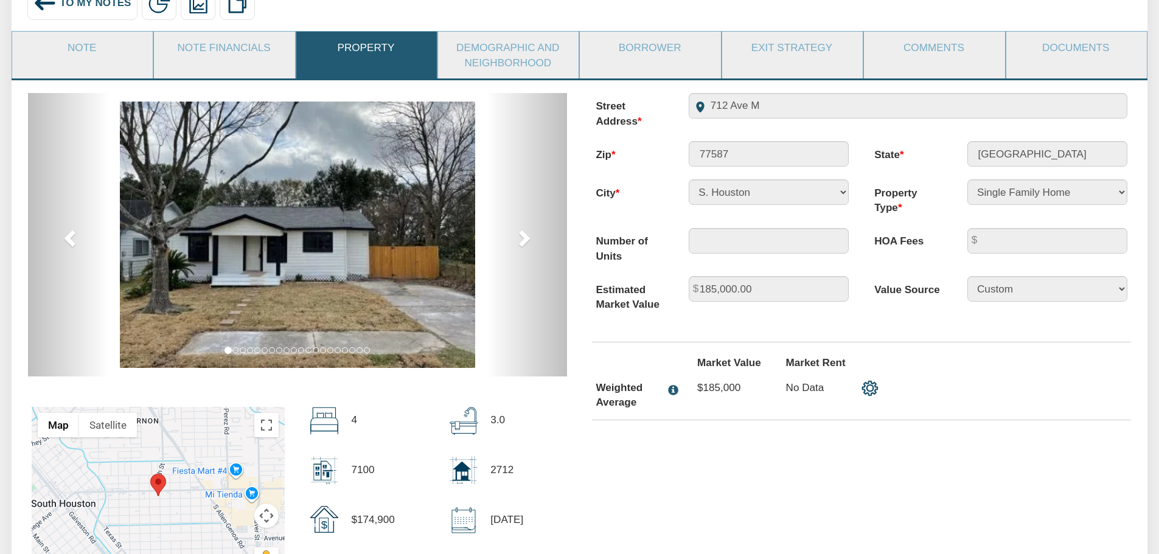
scroll to position [61, 0]
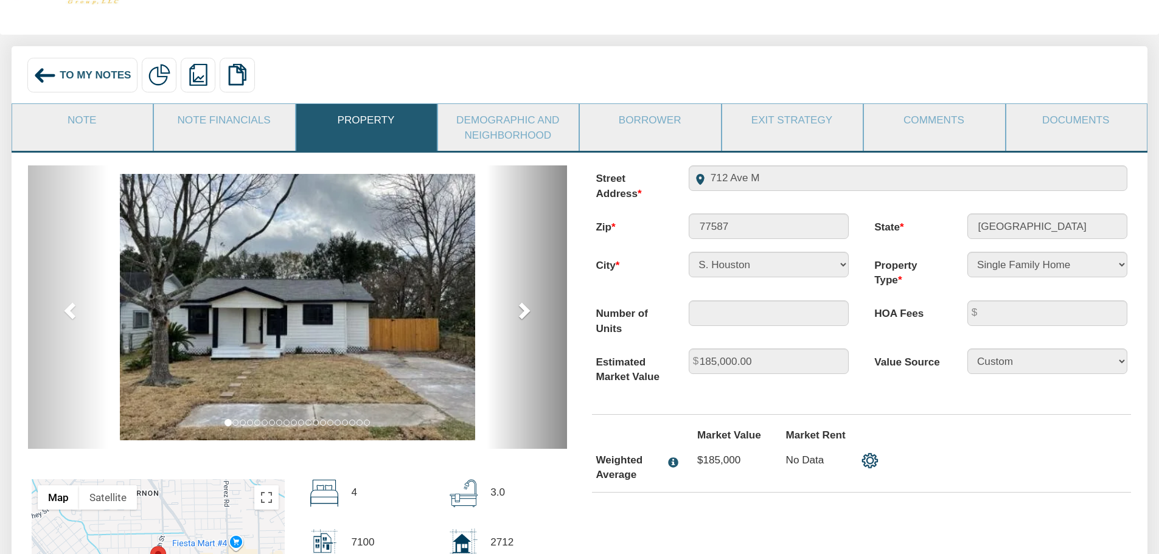
click at [524, 311] on span at bounding box center [523, 310] width 18 height 18
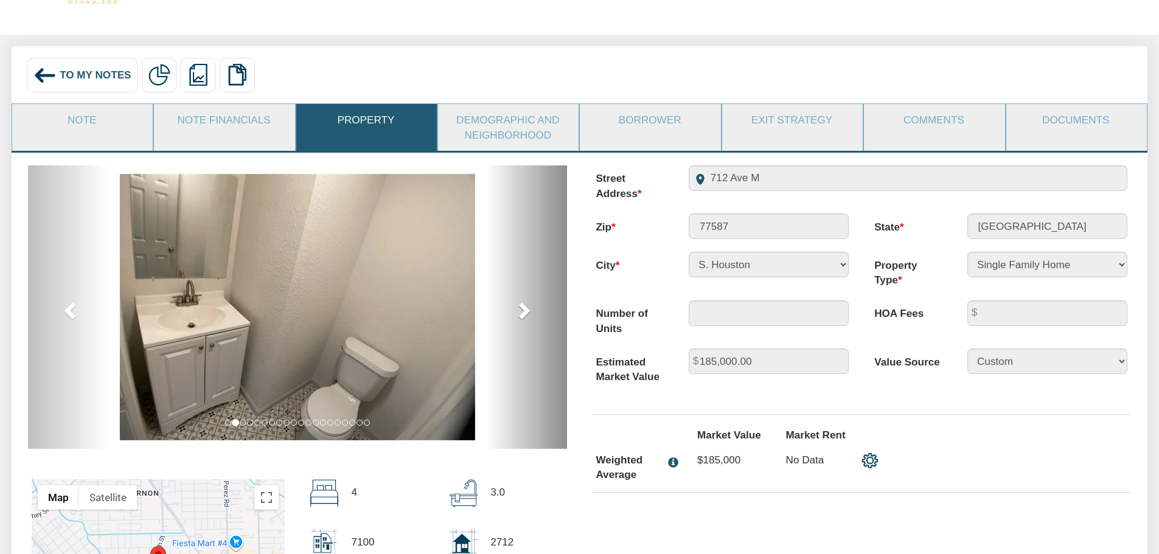
click at [524, 311] on span at bounding box center [523, 310] width 18 height 18
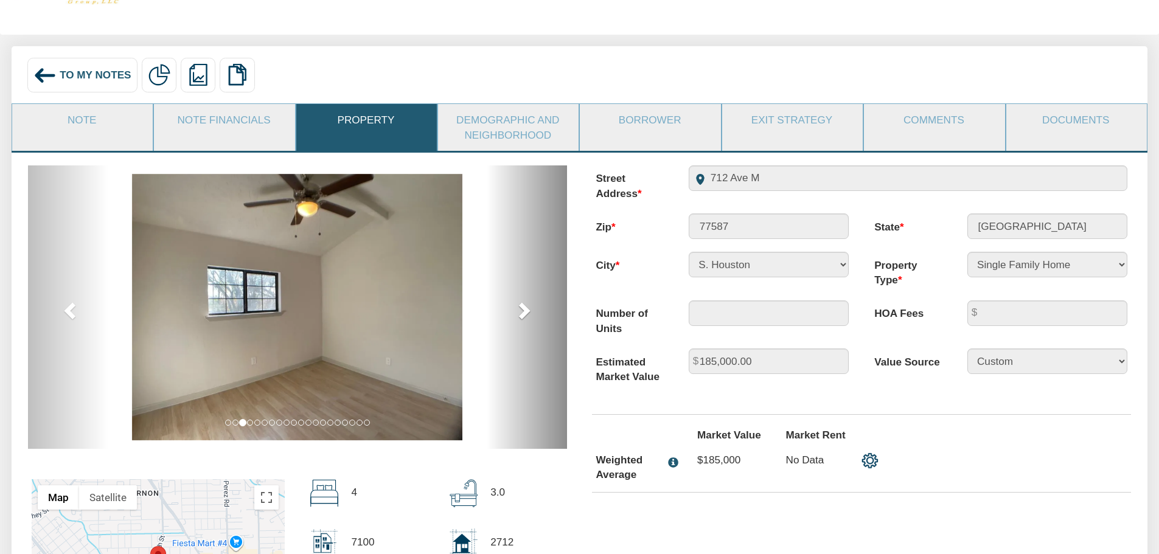
click at [524, 311] on span at bounding box center [523, 310] width 18 height 18
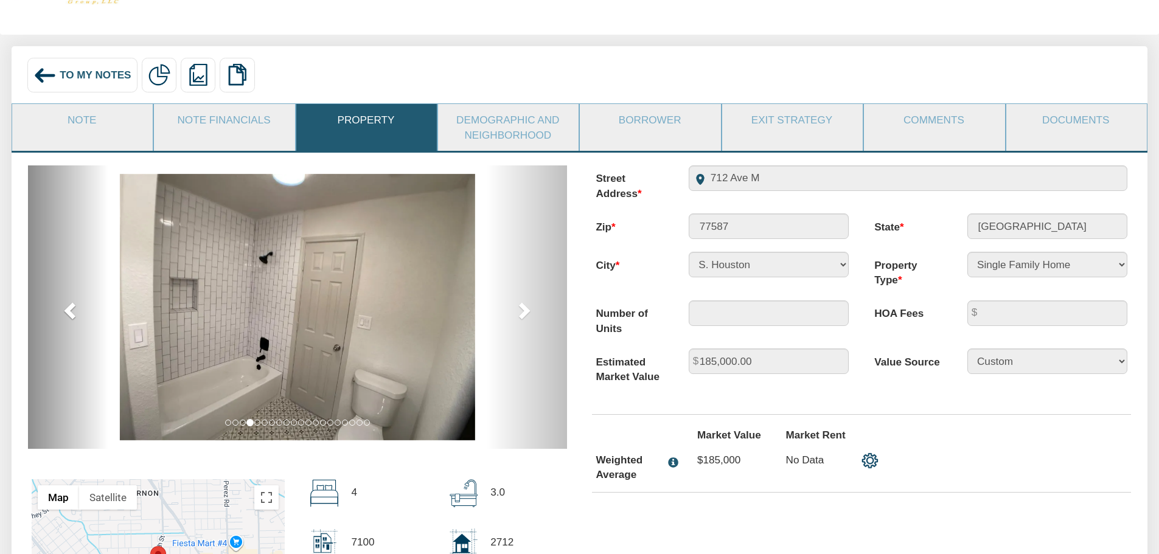
click at [64, 315] on span at bounding box center [71, 310] width 18 height 18
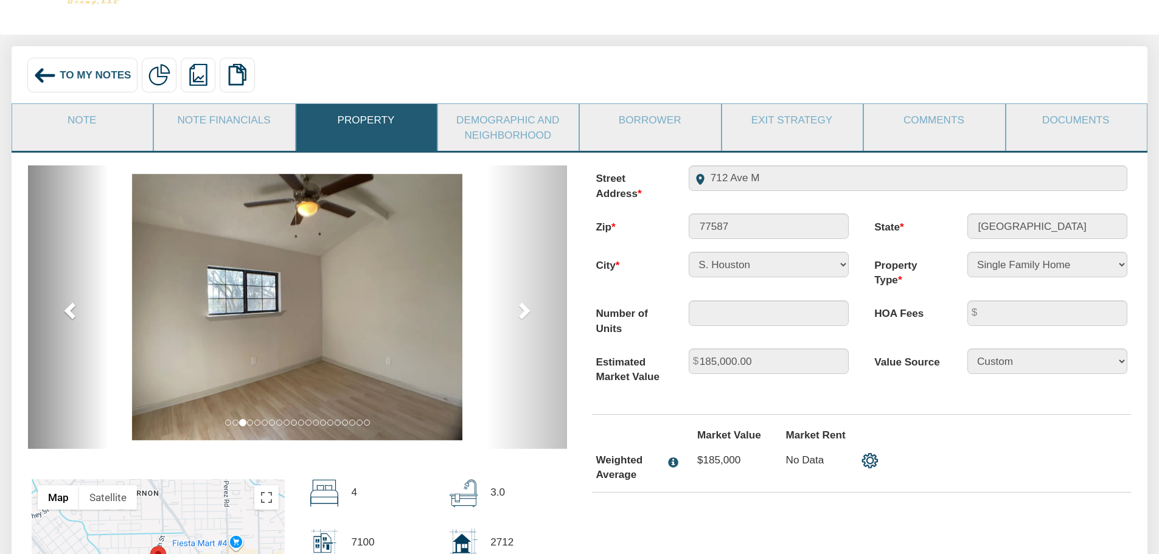
click at [64, 315] on span at bounding box center [71, 310] width 18 height 18
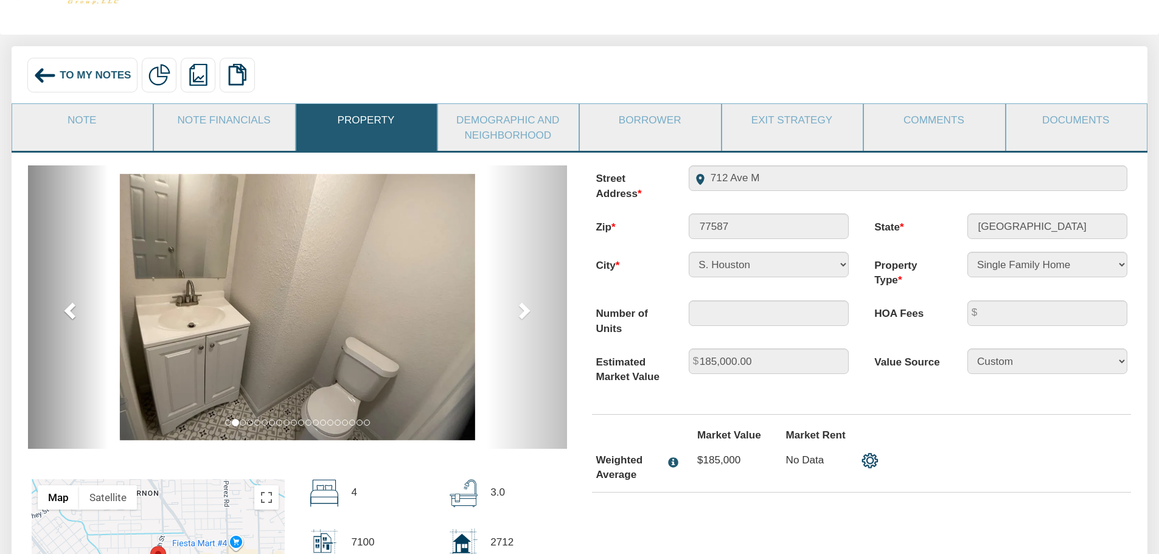
click at [64, 315] on span at bounding box center [71, 310] width 18 height 18
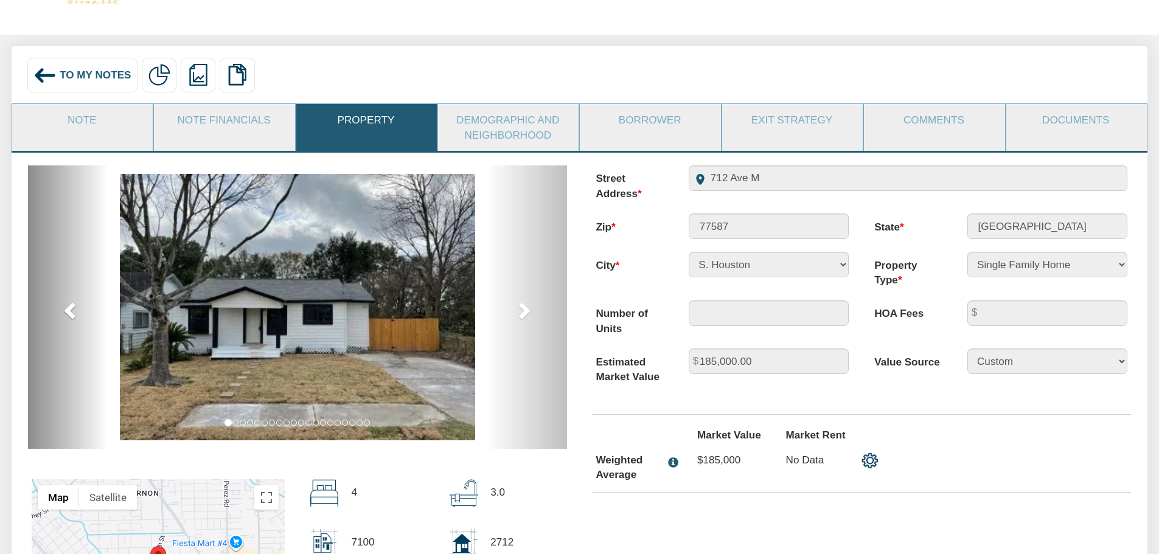
click at [64, 315] on span at bounding box center [71, 310] width 18 height 18
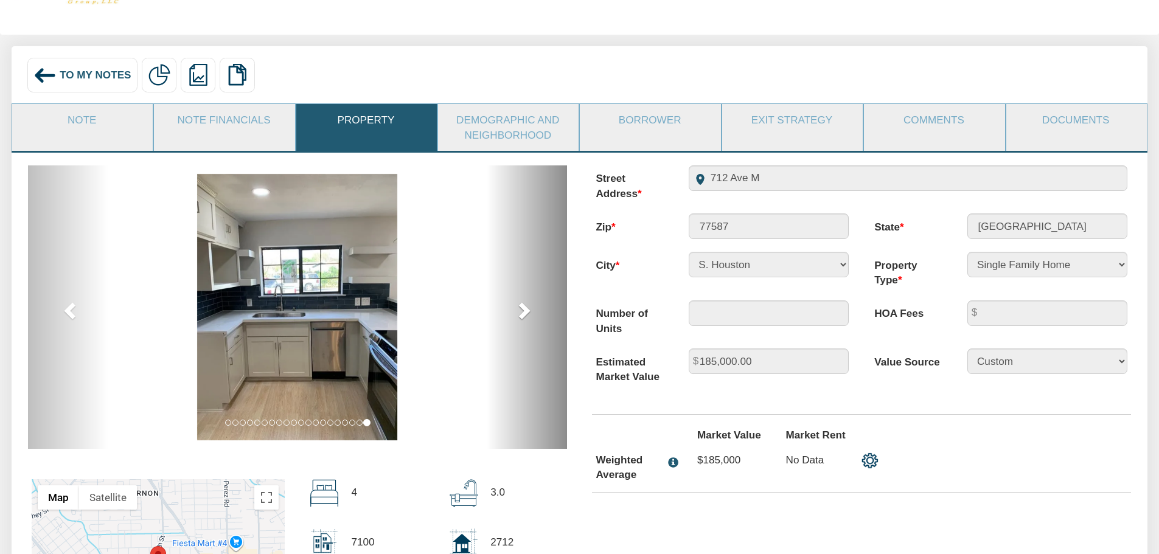
click at [513, 309] on link "next" at bounding box center [526, 306] width 81 height 283
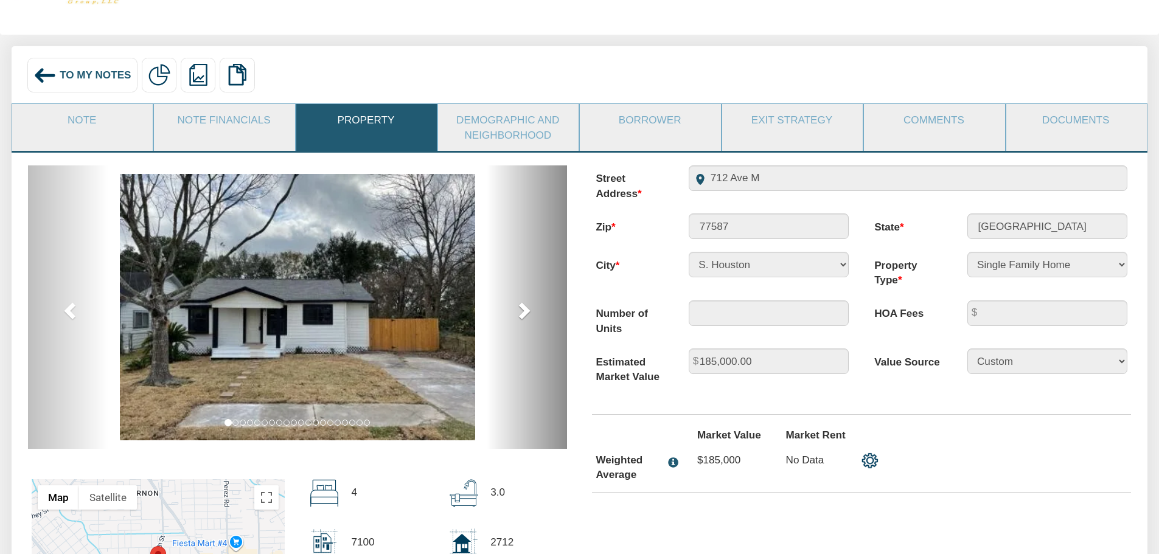
click at [513, 309] on link "next" at bounding box center [526, 306] width 81 height 283
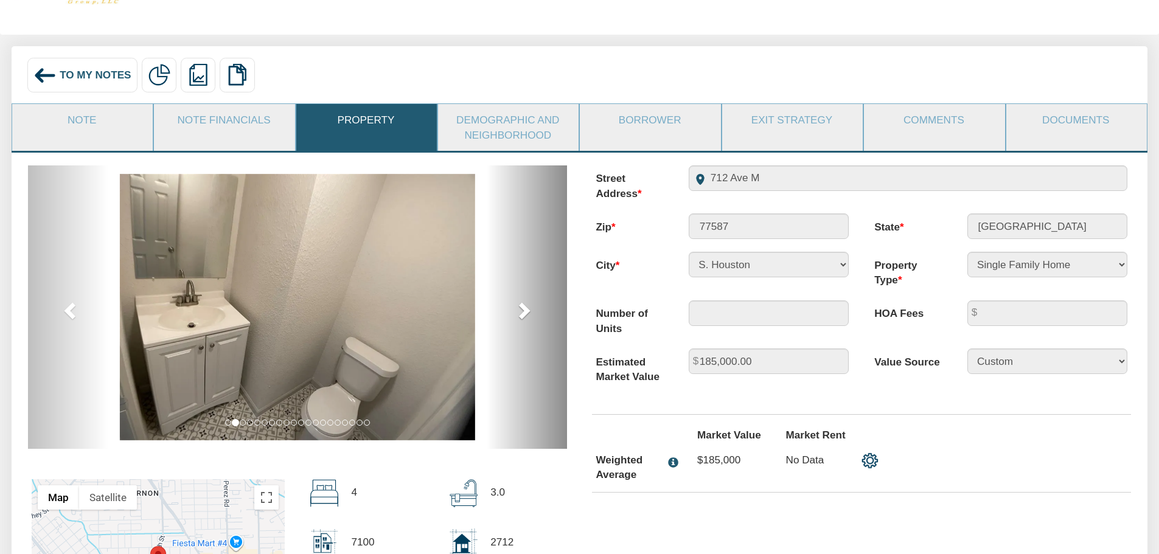
click at [513, 309] on link "next" at bounding box center [526, 306] width 81 height 283
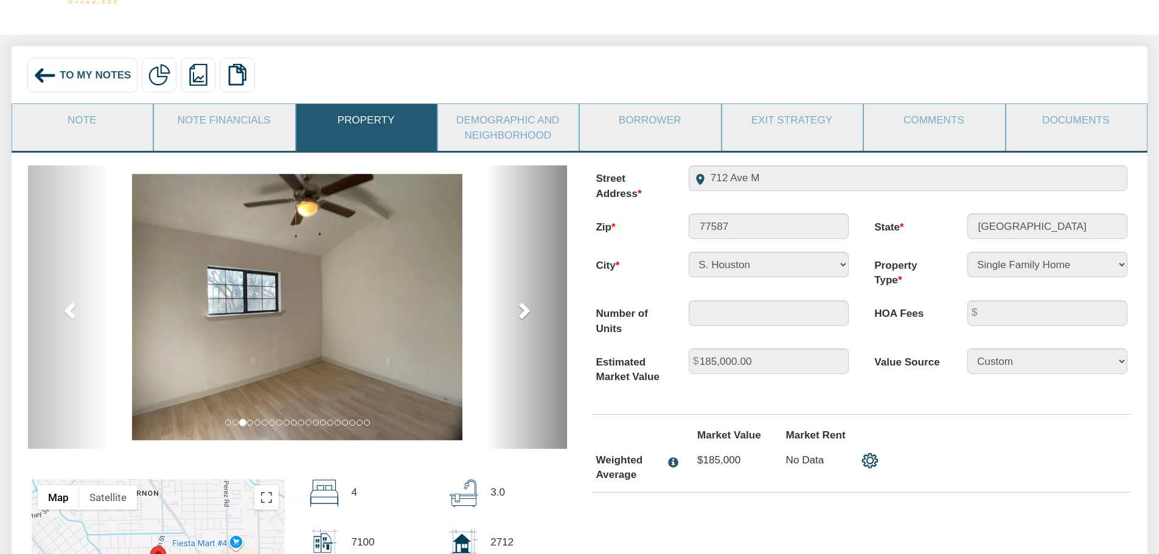
click at [513, 309] on link "next" at bounding box center [526, 306] width 81 height 283
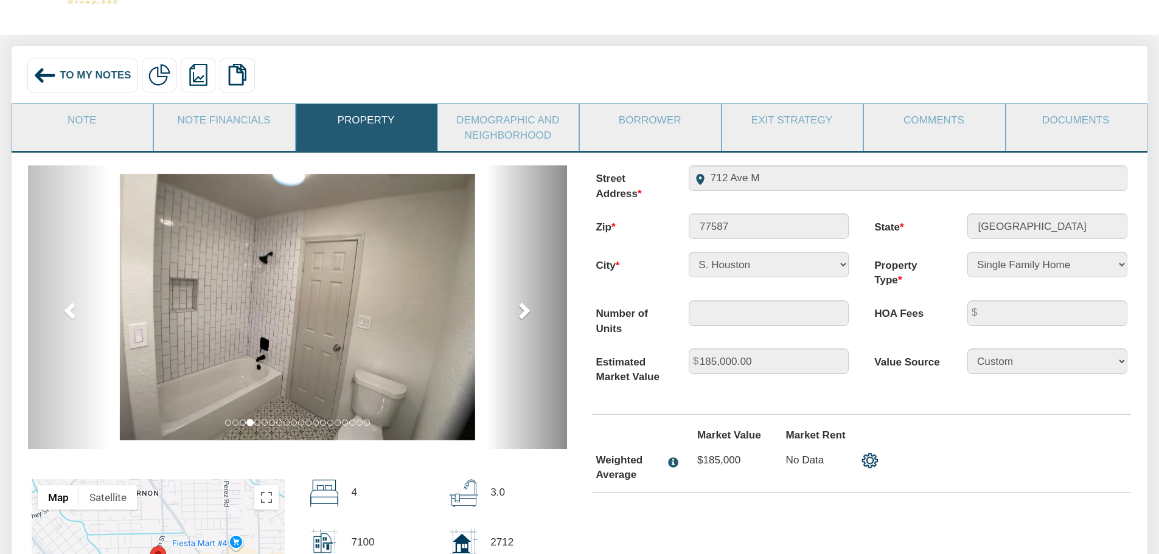
click at [513, 309] on link "next" at bounding box center [526, 306] width 81 height 283
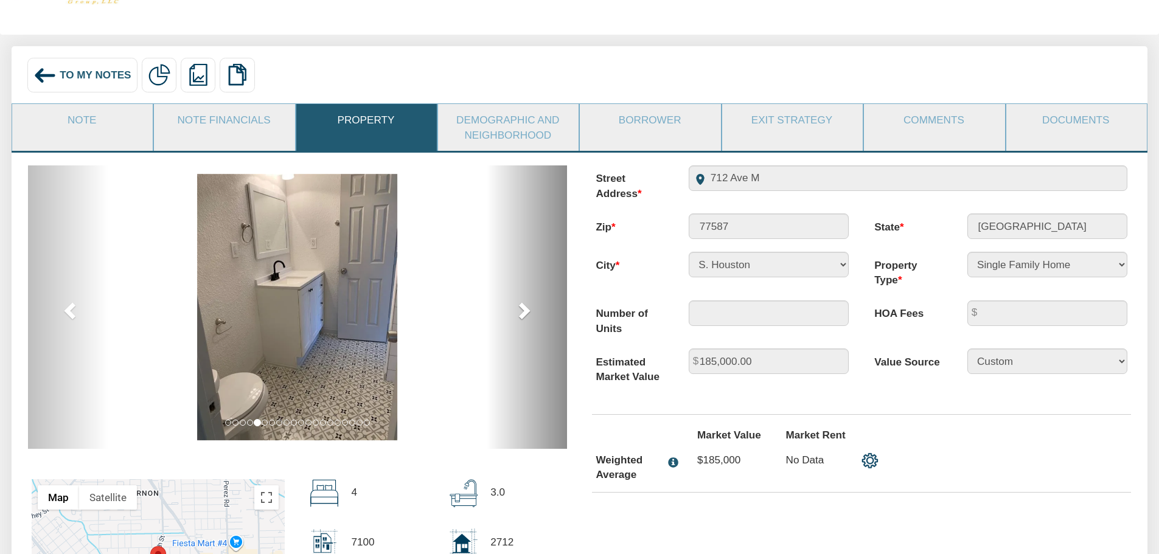
click at [513, 309] on link "next" at bounding box center [526, 306] width 81 height 283
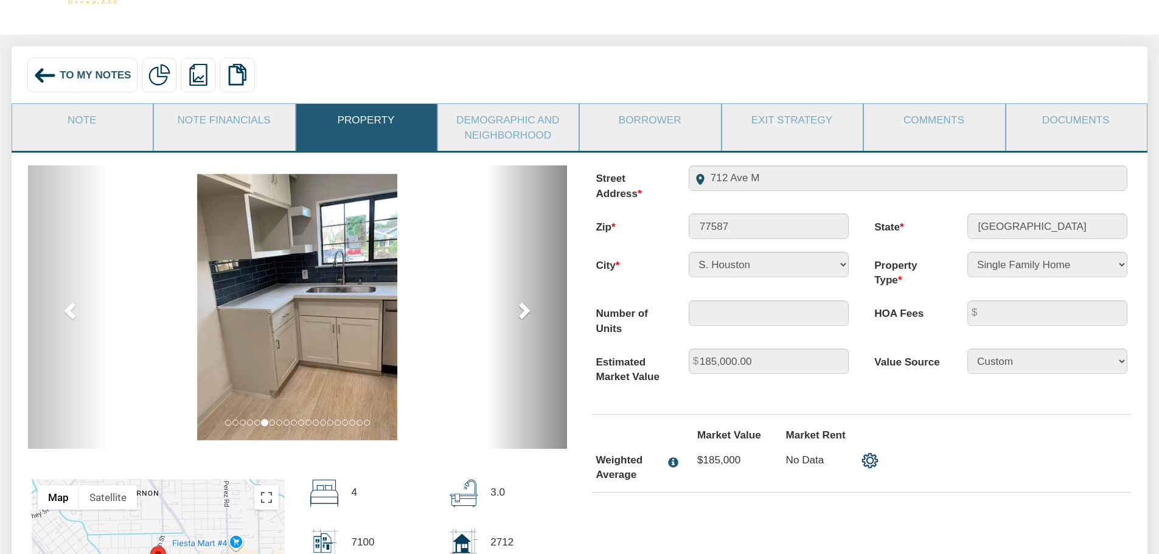
click at [513, 309] on link "next" at bounding box center [526, 306] width 81 height 283
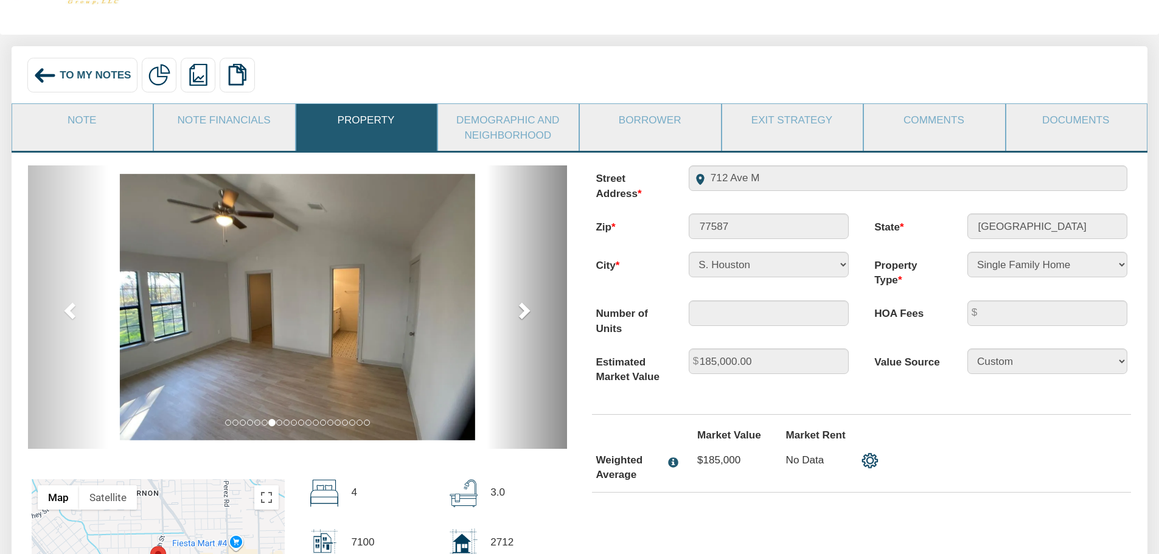
click at [513, 309] on link "next" at bounding box center [526, 306] width 81 height 283
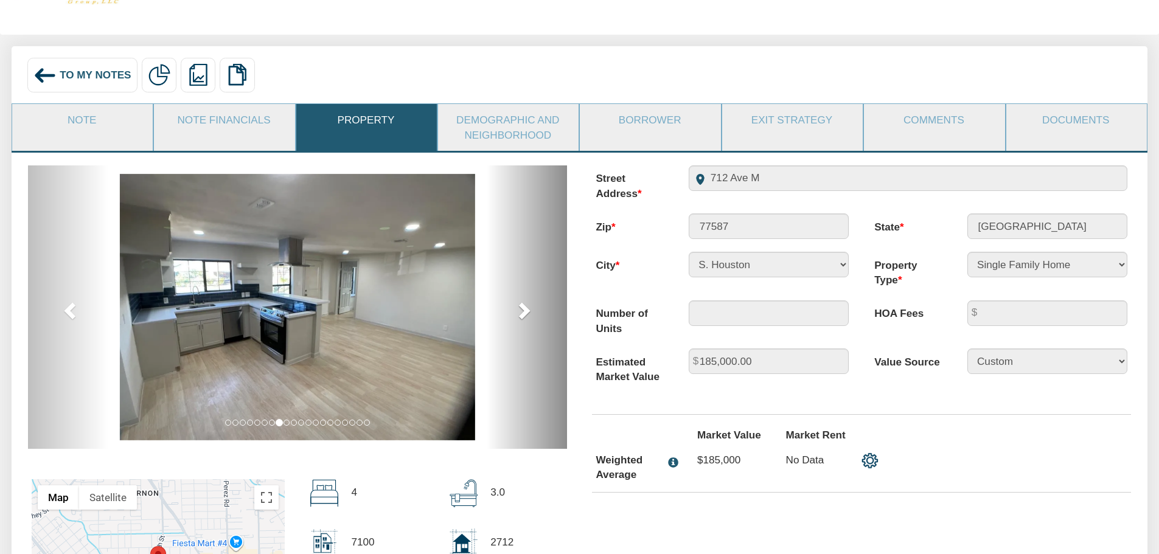
click at [513, 309] on link "next" at bounding box center [526, 306] width 81 height 283
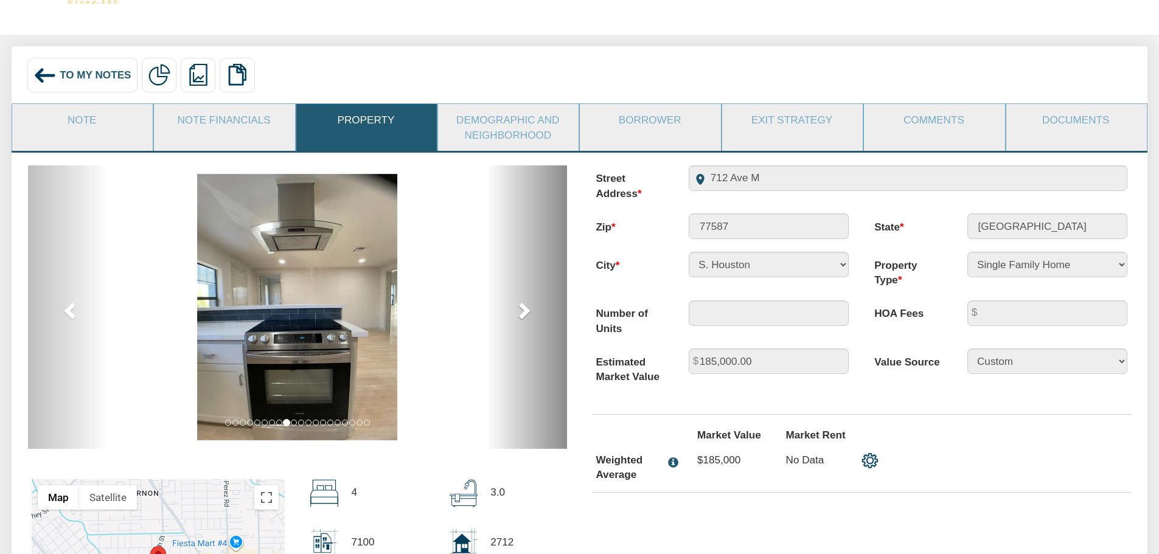
click at [513, 309] on link "next" at bounding box center [526, 306] width 81 height 283
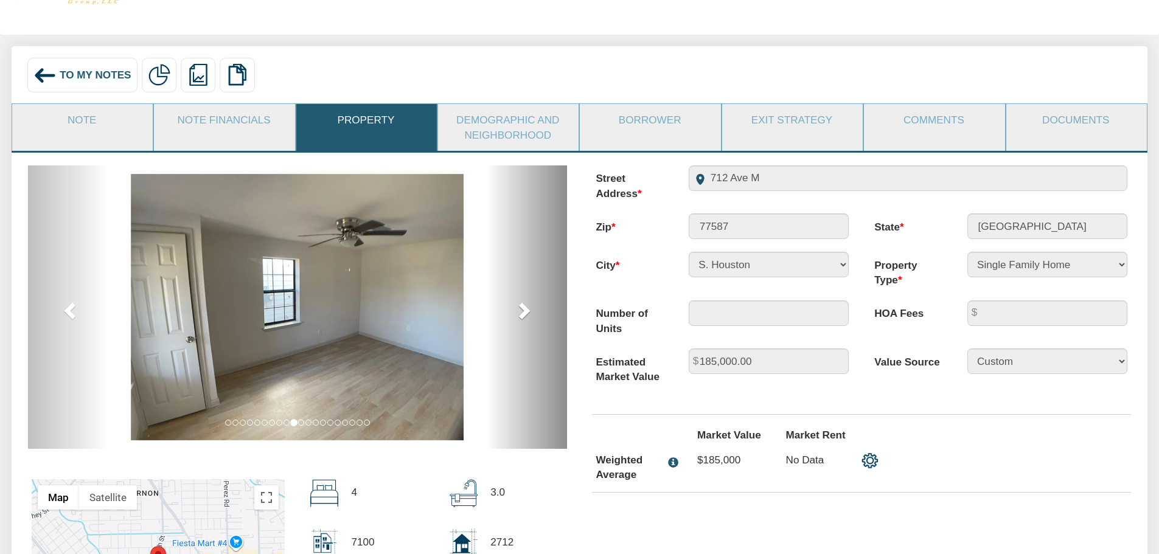
click at [513, 309] on link "next" at bounding box center [526, 306] width 81 height 283
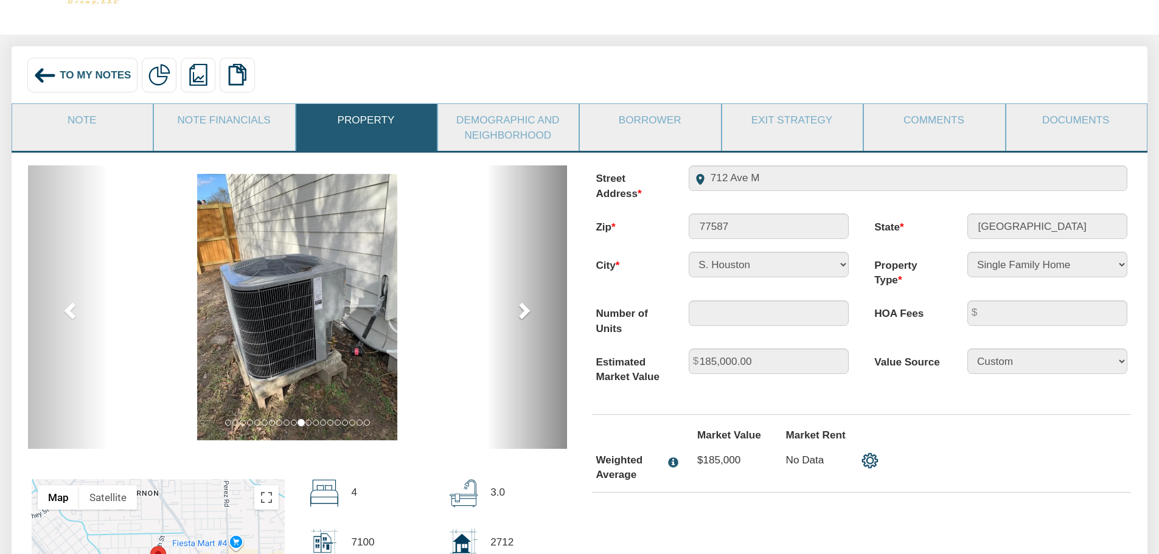
click at [513, 309] on link "next" at bounding box center [526, 306] width 81 height 283
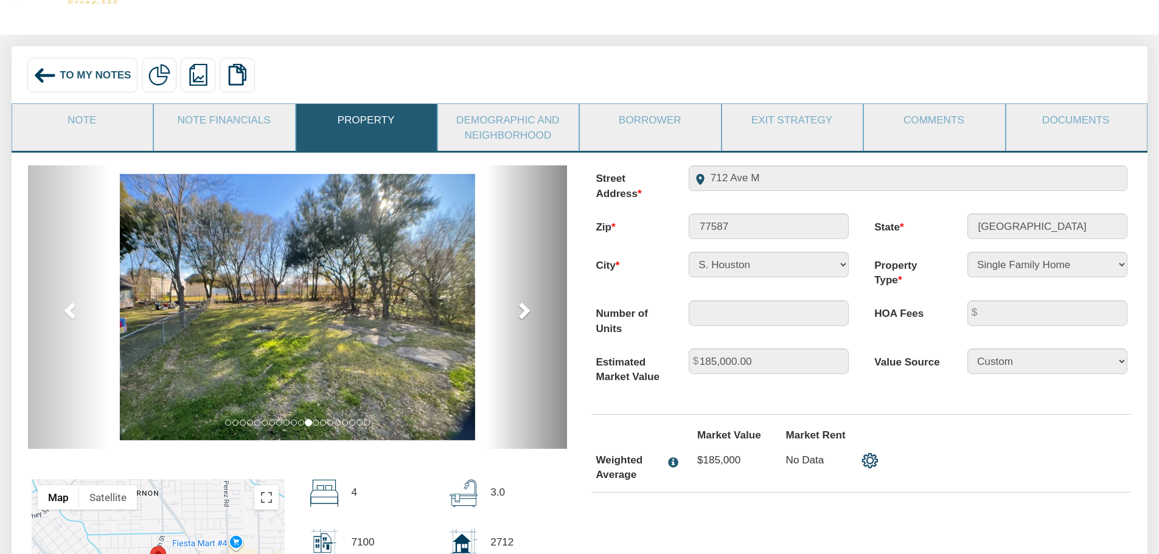
click at [513, 309] on link "next" at bounding box center [526, 306] width 81 height 283
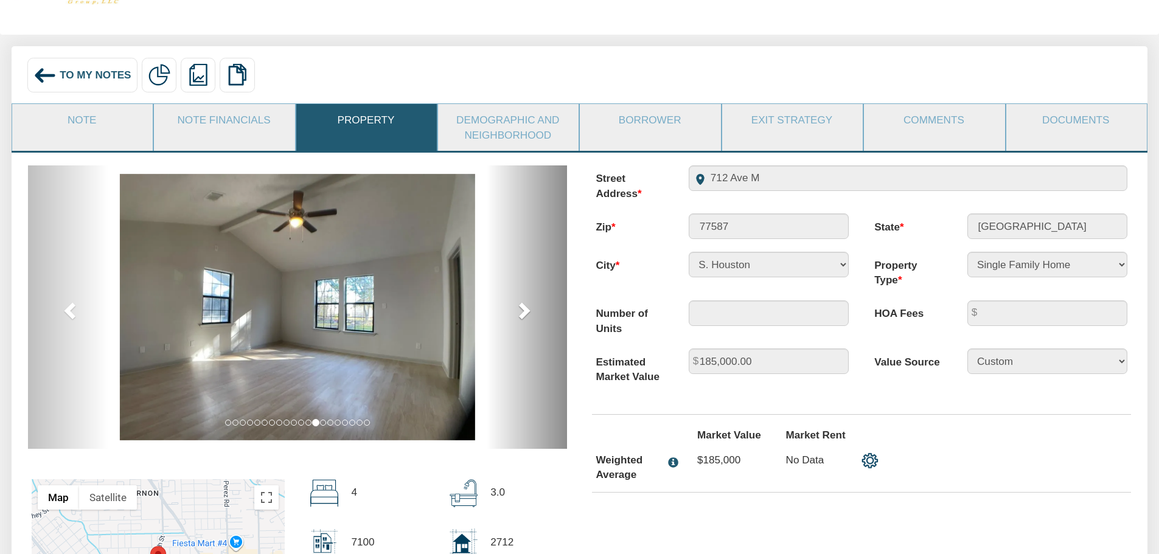
click at [513, 309] on link "next" at bounding box center [526, 306] width 81 height 283
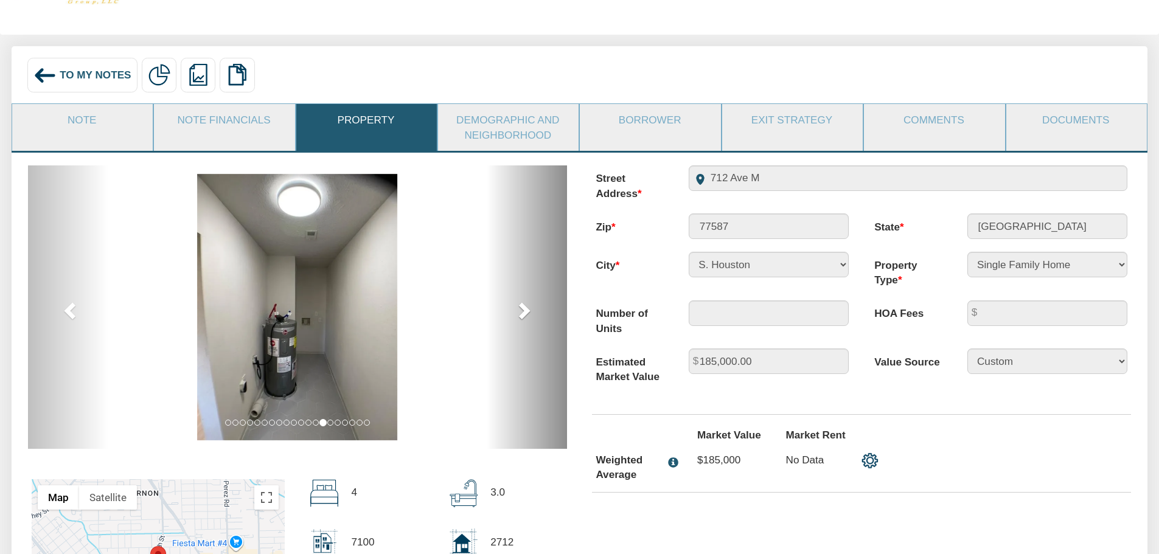
click at [513, 309] on link "next" at bounding box center [526, 306] width 81 height 283
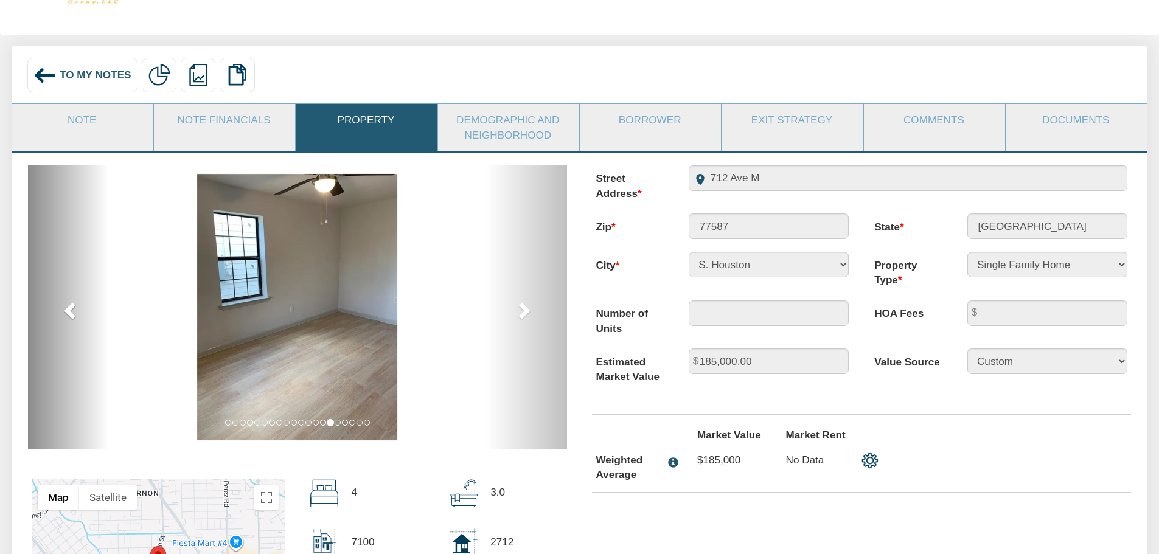
click at [83, 314] on link "previous" at bounding box center [68, 306] width 81 height 283
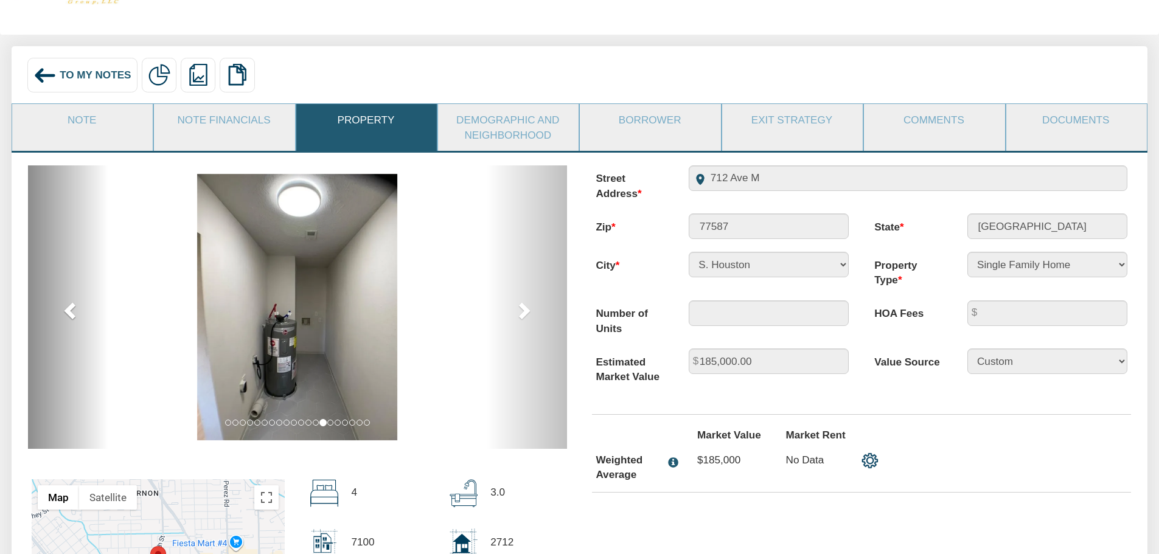
click at [80, 314] on span at bounding box center [71, 310] width 18 height 18
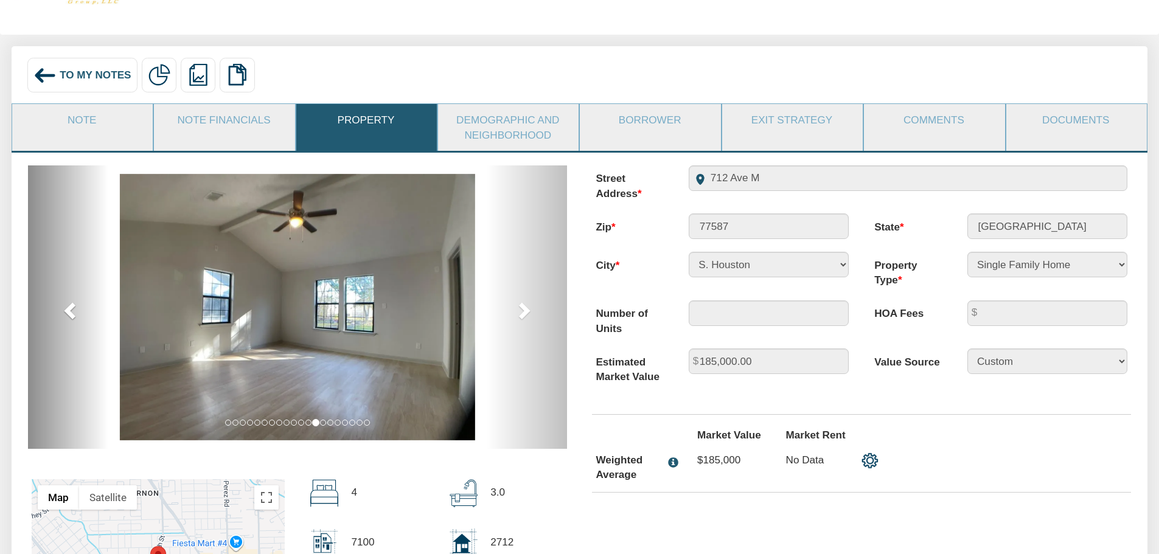
click at [78, 314] on span at bounding box center [71, 310] width 18 height 18
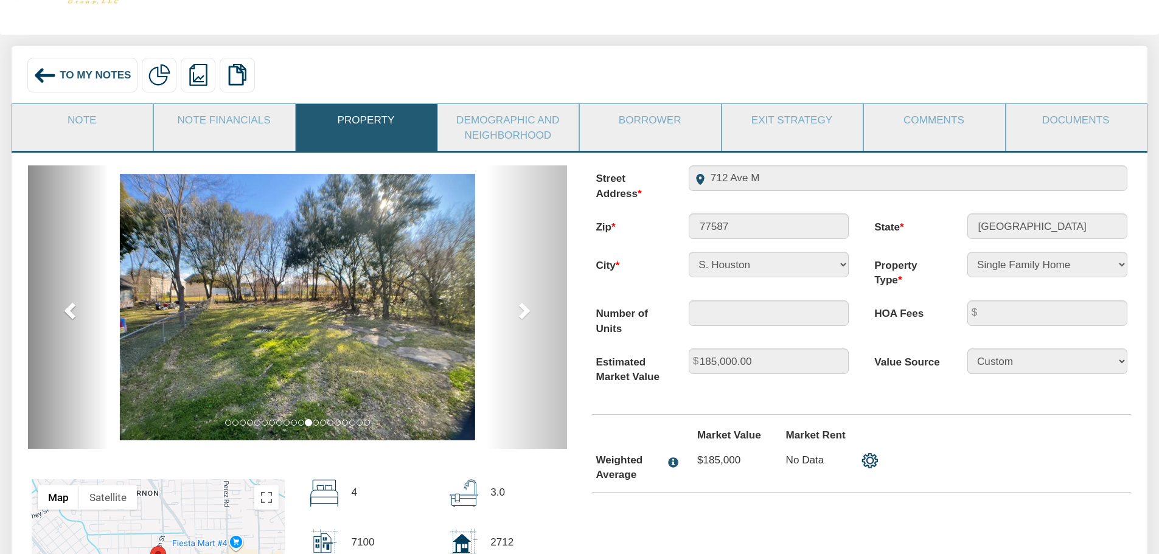
click at [78, 314] on span at bounding box center [71, 310] width 18 height 18
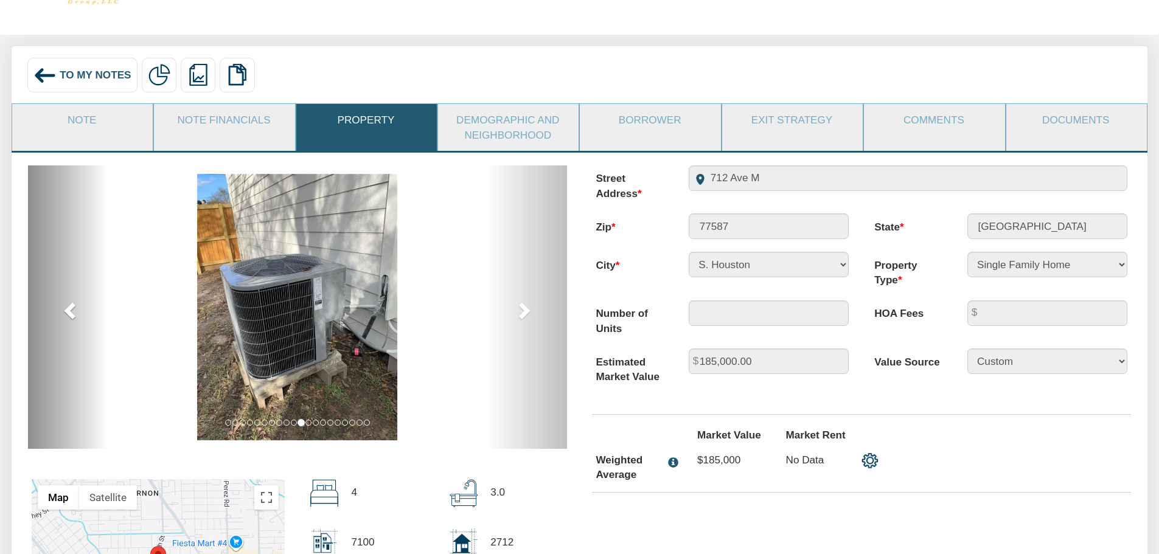
click at [78, 314] on span at bounding box center [71, 310] width 18 height 18
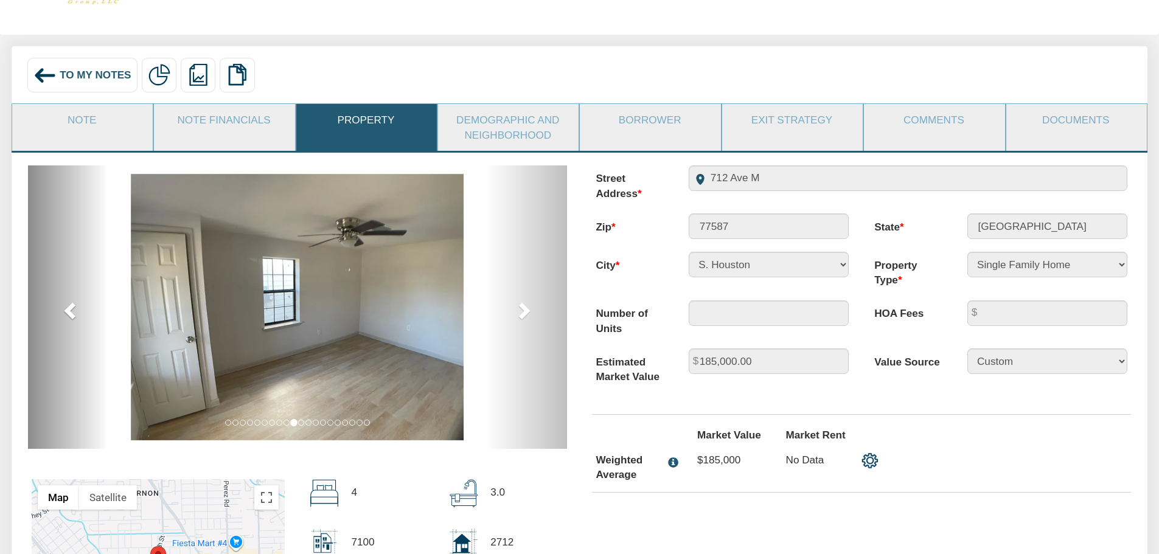
click at [78, 314] on span at bounding box center [71, 310] width 18 height 18
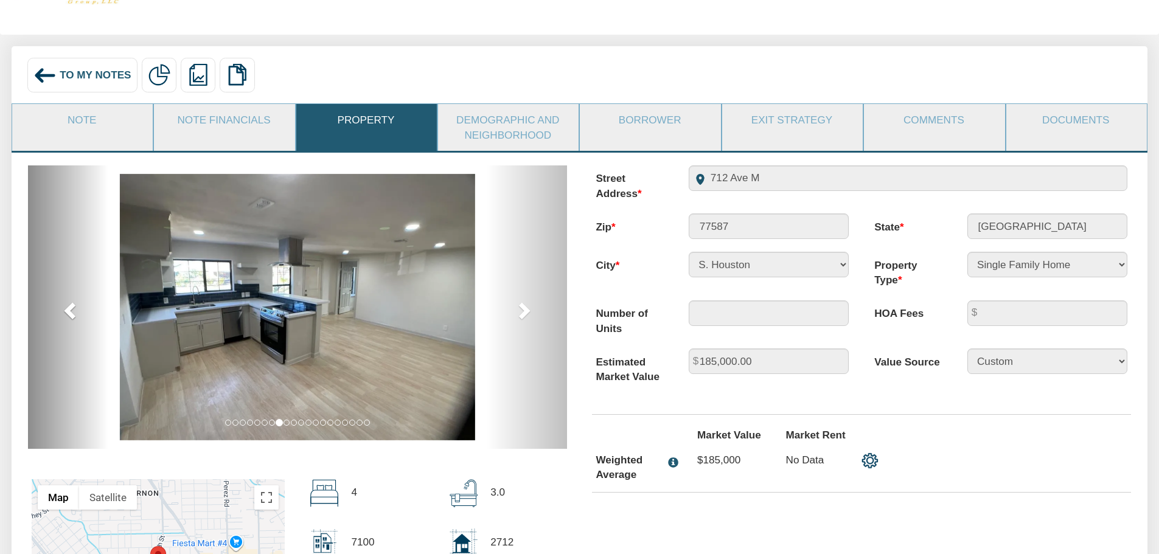
click at [78, 314] on span at bounding box center [71, 310] width 18 height 18
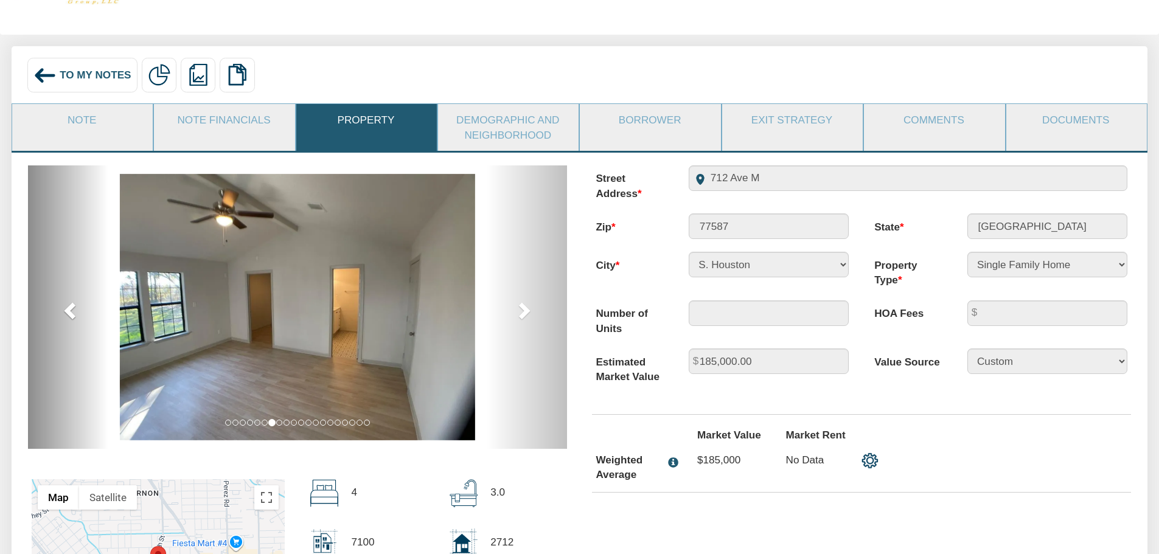
scroll to position [0, 0]
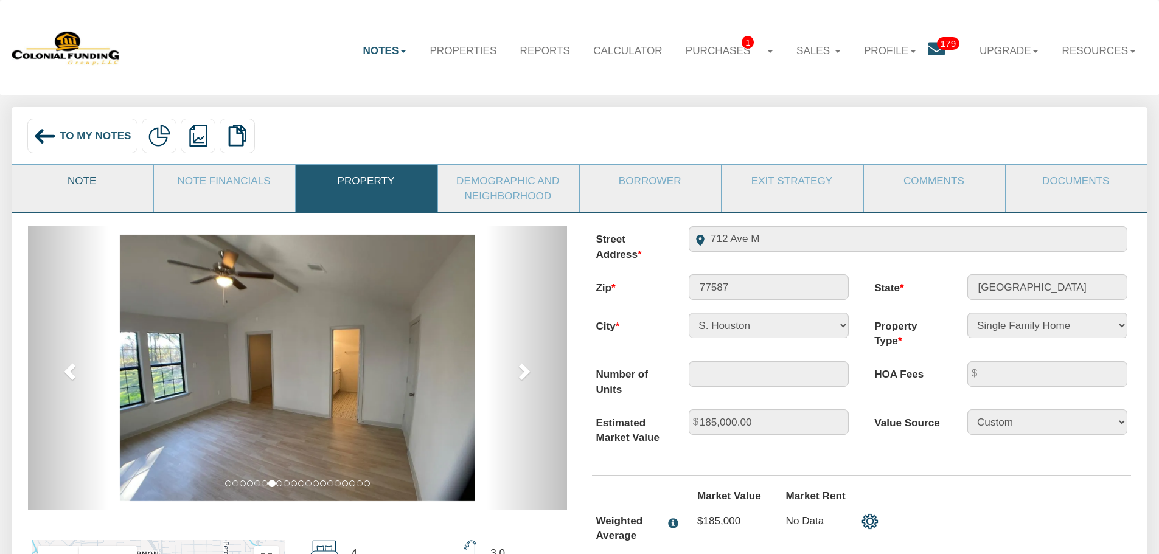
click at [75, 179] on link "Note" at bounding box center [81, 181] width 139 height 32
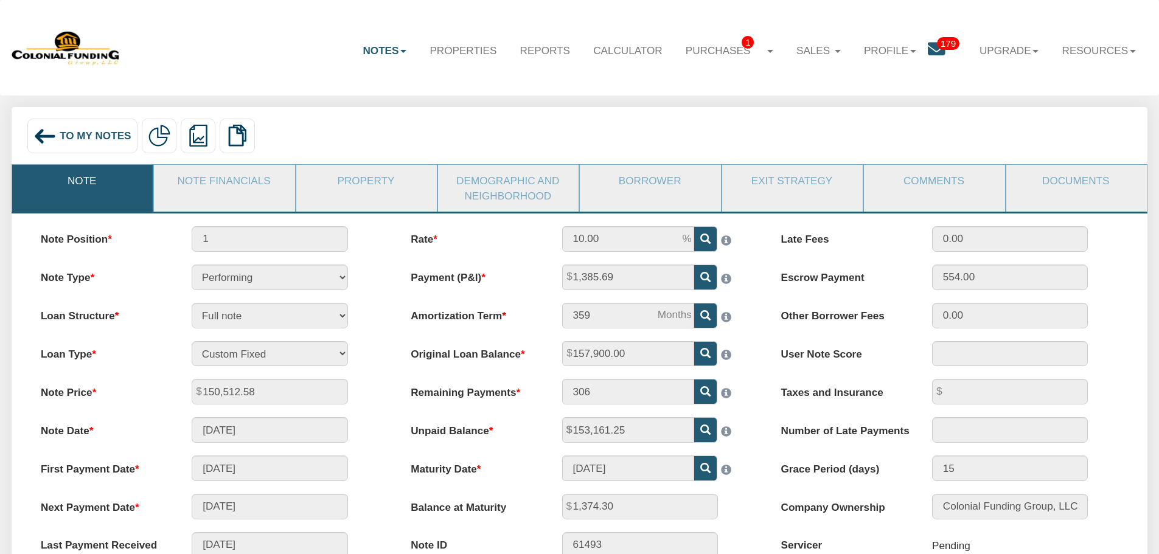
click at [86, 180] on link "Note" at bounding box center [81, 181] width 139 height 32
